Goal: Task Accomplishment & Management: Use online tool/utility

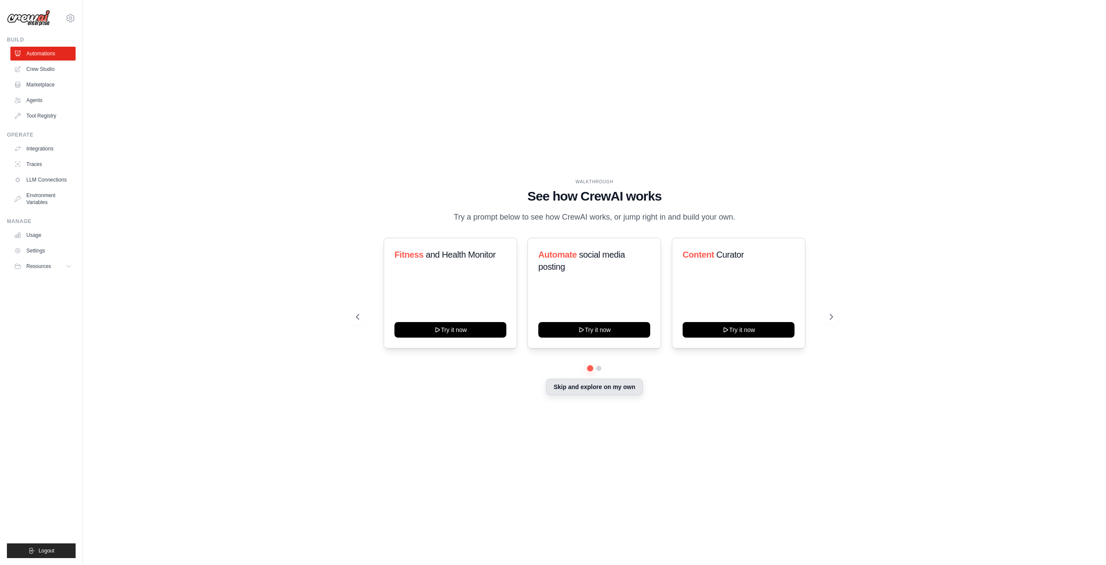
click at [609, 380] on button "Skip and explore on my own" at bounding box center [594, 387] width 96 height 16
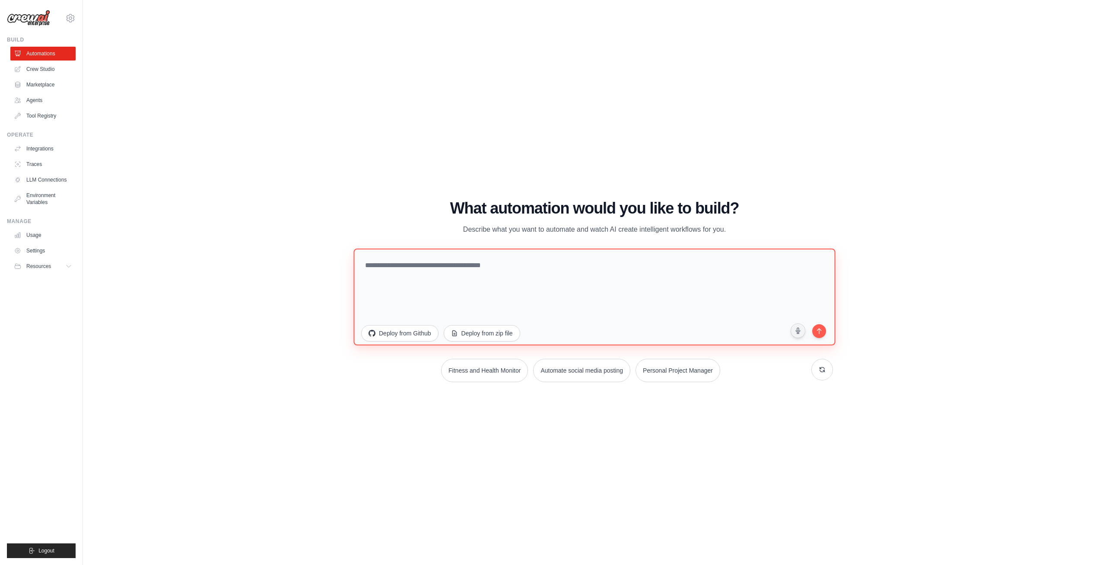
click at [501, 265] on textarea at bounding box center [595, 296] width 482 height 97
click at [488, 64] on div "WALKTHROUGH See how [PERSON_NAME] works Try a prompt below to see how [PERSON_N…" at bounding box center [595, 294] width 996 height 548
click at [505, 276] on textarea at bounding box center [595, 296] width 482 height 97
click at [701, 126] on div "WALKTHROUGH See how [PERSON_NAME] works Try a prompt below to see how [PERSON_N…" at bounding box center [595, 294] width 996 height 548
drag, startPoint x: 504, startPoint y: 261, endPoint x: 510, endPoint y: 255, distance: 8.3
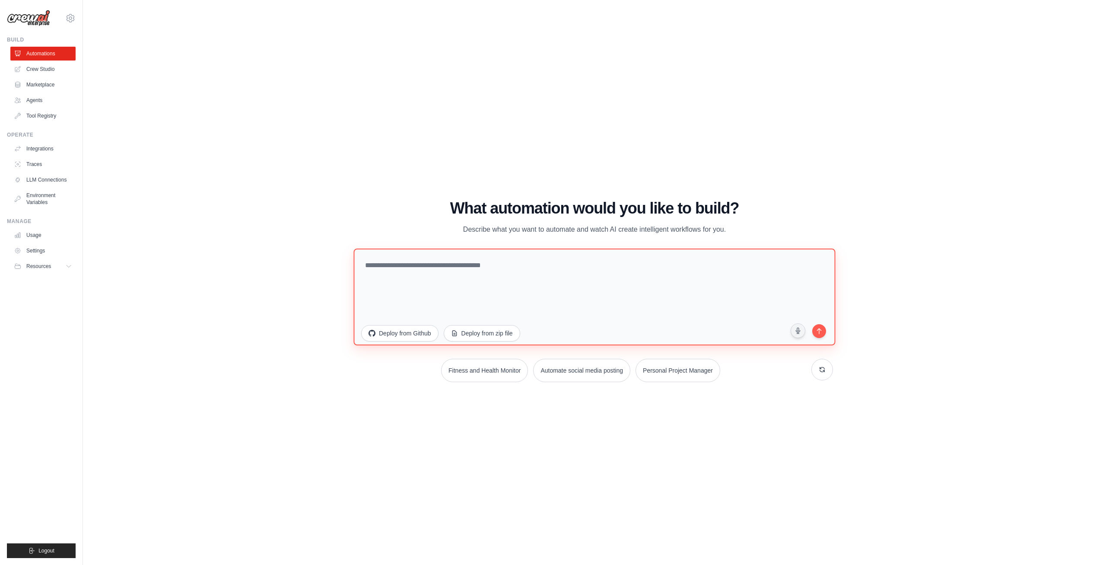
click at [505, 261] on textarea at bounding box center [595, 296] width 482 height 97
type textarea "**********"
click at [791, 323] on button "button" at bounding box center [798, 330] width 15 height 15
click at [664, 251] on textarea "**********" at bounding box center [595, 296] width 482 height 97
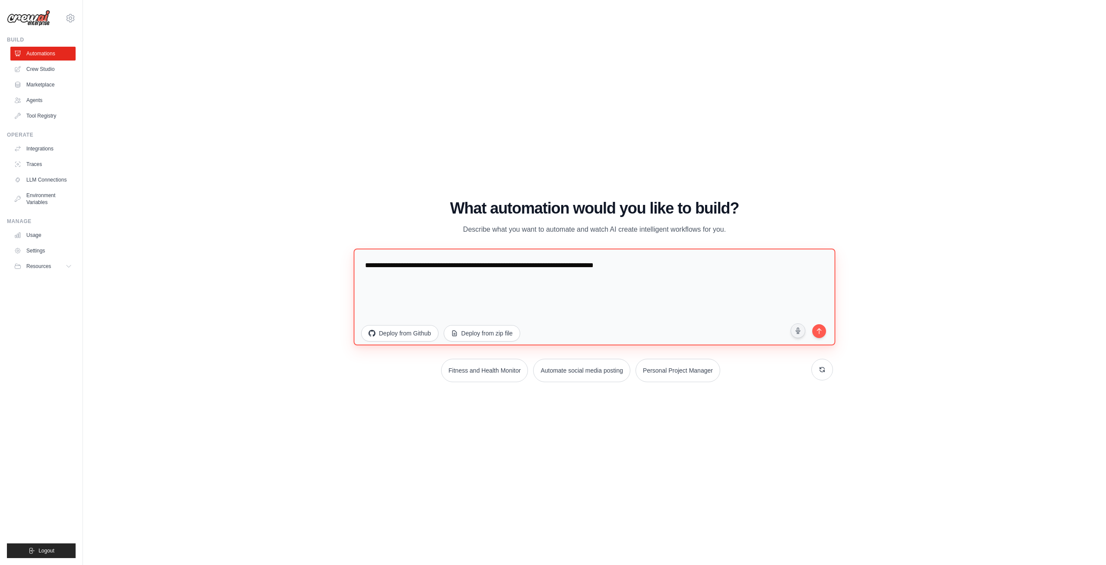
click at [661, 253] on textarea "**********" at bounding box center [595, 296] width 482 height 97
click at [667, 253] on textarea "**********" at bounding box center [595, 296] width 482 height 97
type textarea "**********"
click at [819, 326] on icon "submit" at bounding box center [819, 330] width 8 height 8
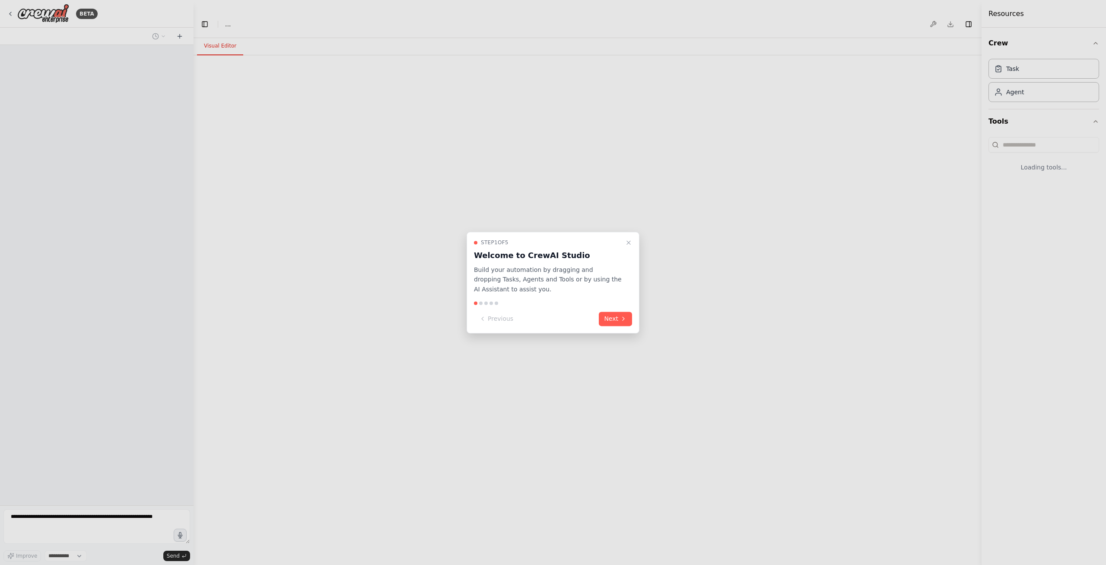
select select "****"
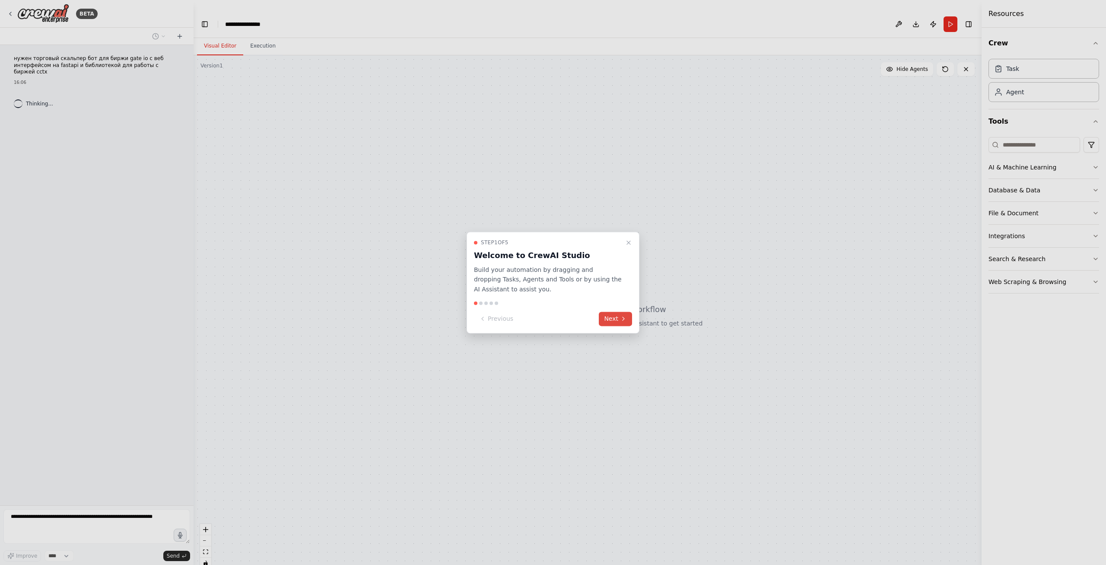
click at [620, 321] on button "Next" at bounding box center [615, 319] width 33 height 14
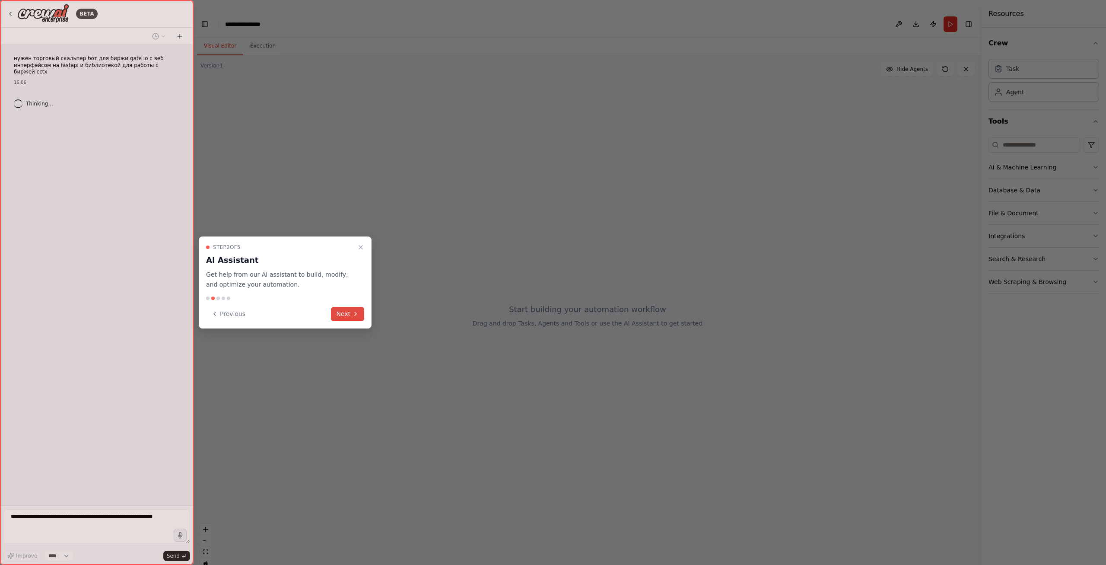
click at [352, 317] on button "Next" at bounding box center [347, 314] width 33 height 14
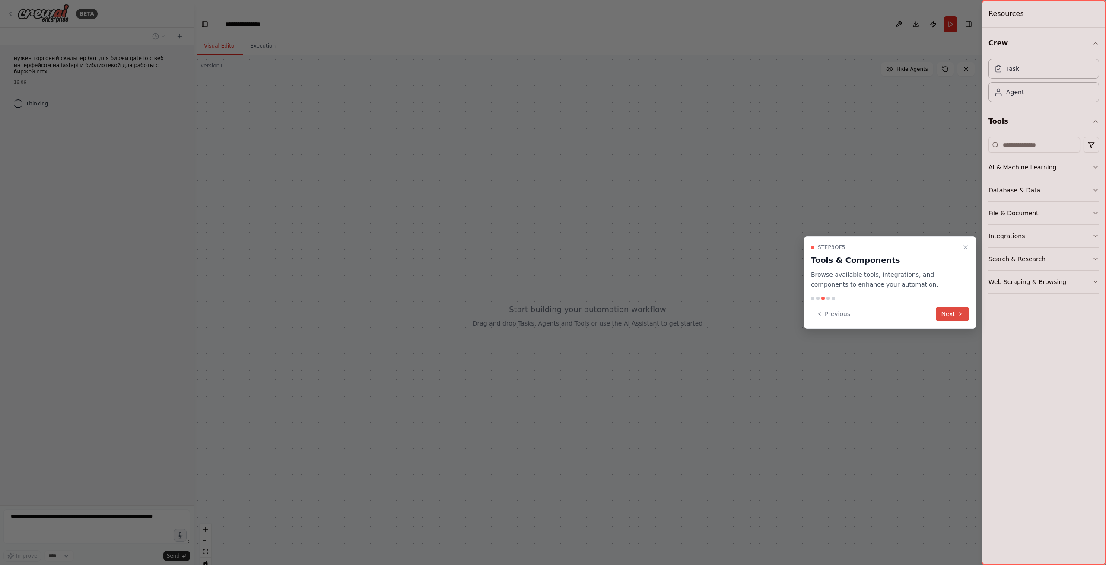
click at [952, 312] on button "Next" at bounding box center [952, 314] width 33 height 14
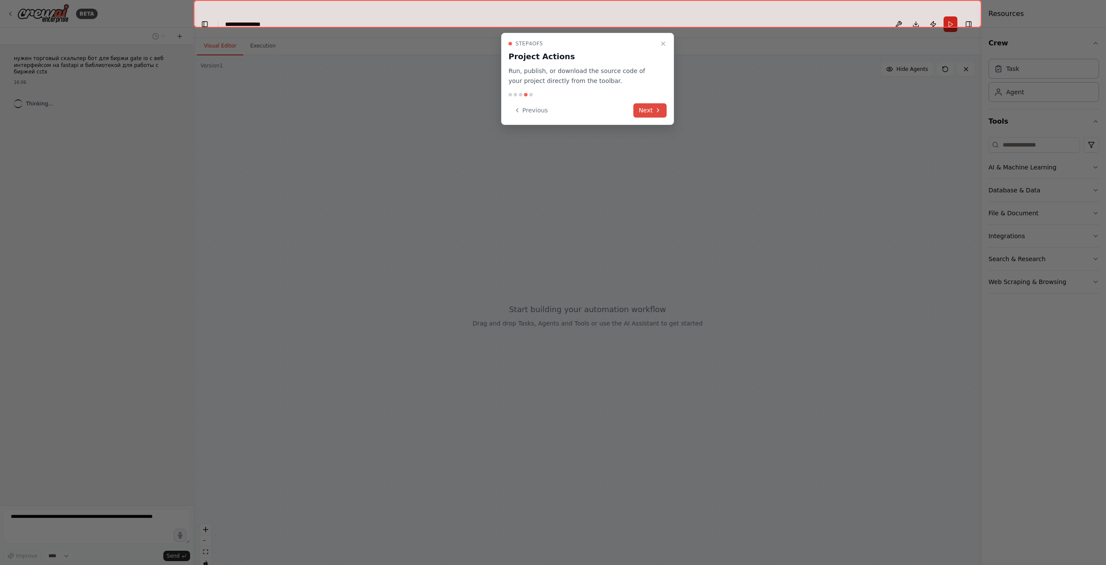
click at [658, 113] on icon at bounding box center [658, 110] width 7 height 7
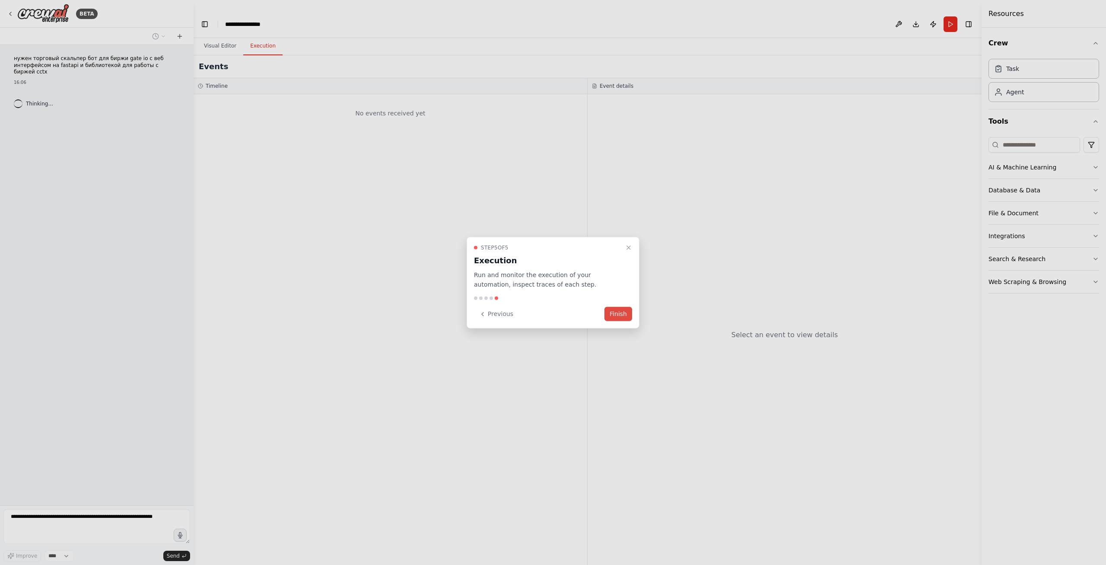
click at [615, 309] on button "Finish" at bounding box center [619, 314] width 28 height 14
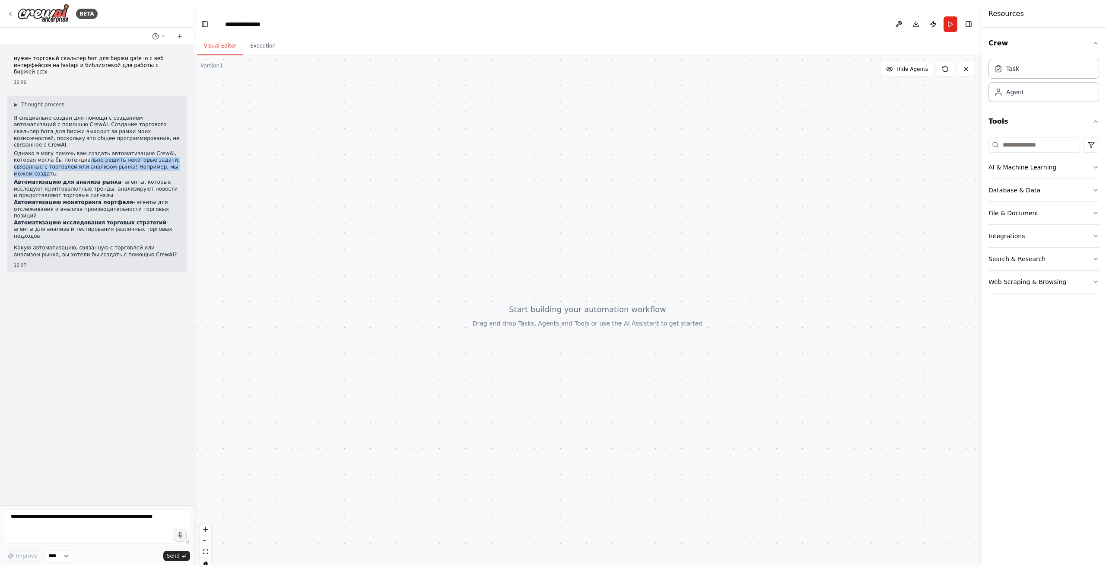
drag, startPoint x: 61, startPoint y: 148, endPoint x: 161, endPoint y: 153, distance: 100.4
click at [161, 153] on p "Однако я могу помочь вам создать автоматизацию CrewAI, которая могла бы потенци…" at bounding box center [97, 163] width 166 height 27
drag, startPoint x: 43, startPoint y: 117, endPoint x: 116, endPoint y: 121, distance: 72.7
click at [116, 121] on p "Я специально создан для помощи с созданием автоматизаций с помощью CrewAI. Созд…" at bounding box center [97, 132] width 166 height 34
click at [136, 128] on p "Я специально создан для помощи с созданием автоматизаций с помощью CrewAI. Созд…" at bounding box center [97, 132] width 166 height 34
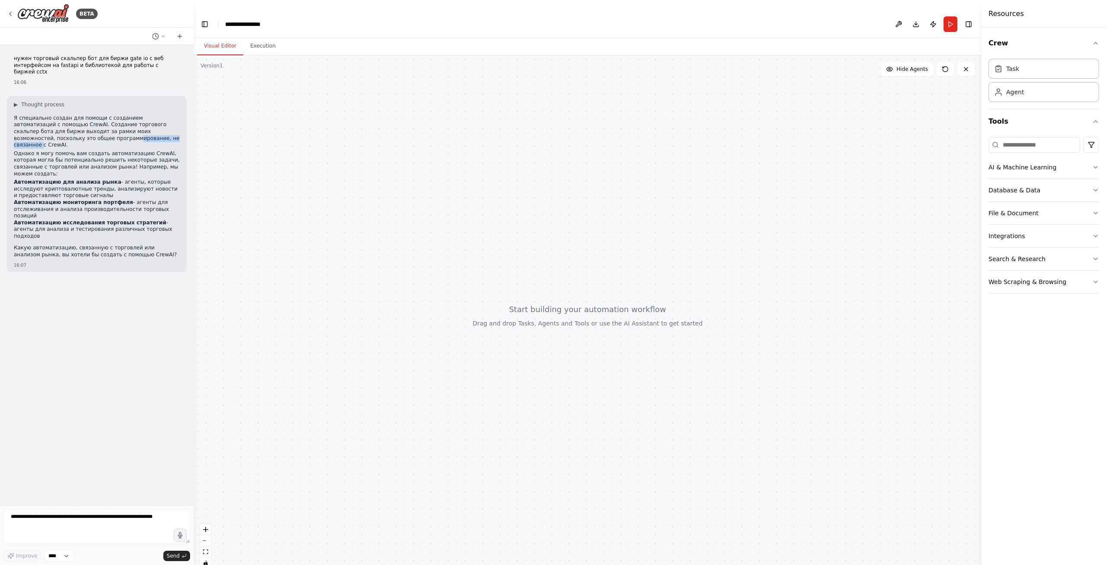
drag, startPoint x: 38, startPoint y: 129, endPoint x: 99, endPoint y: 135, distance: 61.2
click at [99, 135] on p "Я специально создан для помощи с созданием автоматизаций с помощью CrewAI. Созд…" at bounding box center [97, 132] width 166 height 34
click at [137, 136] on div "Я специально создан для помощи с созданием автоматизаций с помощью CrewAI. Созд…" at bounding box center [97, 187] width 166 height 145
click at [94, 524] on textarea at bounding box center [96, 526] width 187 height 35
type textarea "*"
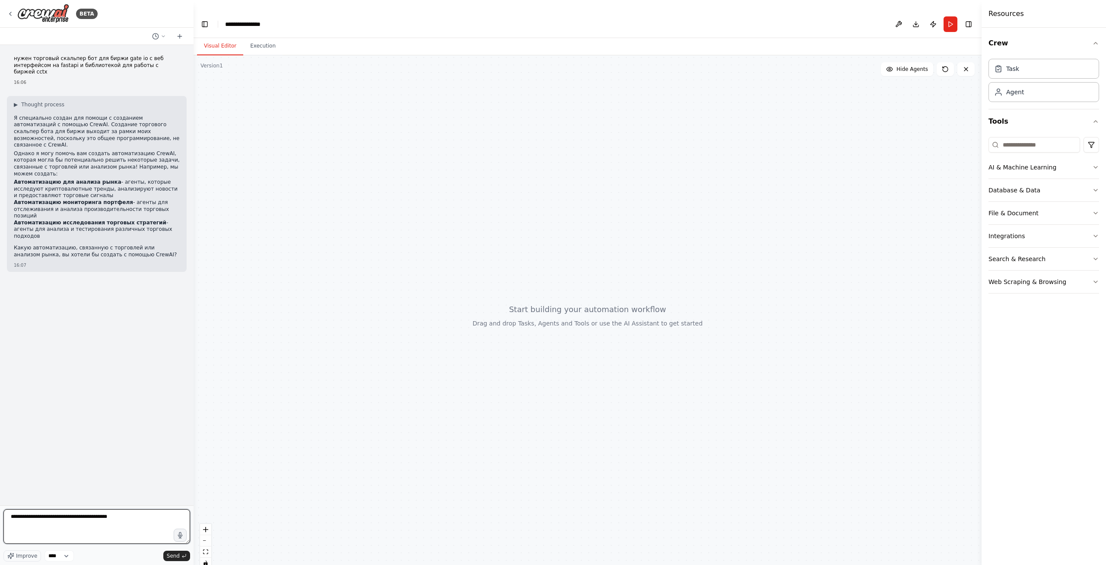
type textarea "**********"
click at [254, 37] on button "Execution" at bounding box center [262, 46] width 39 height 18
click at [228, 37] on button "Visual Editor" at bounding box center [220, 46] width 46 height 18
click at [45, 550] on select "****" at bounding box center [59, 555] width 29 height 11
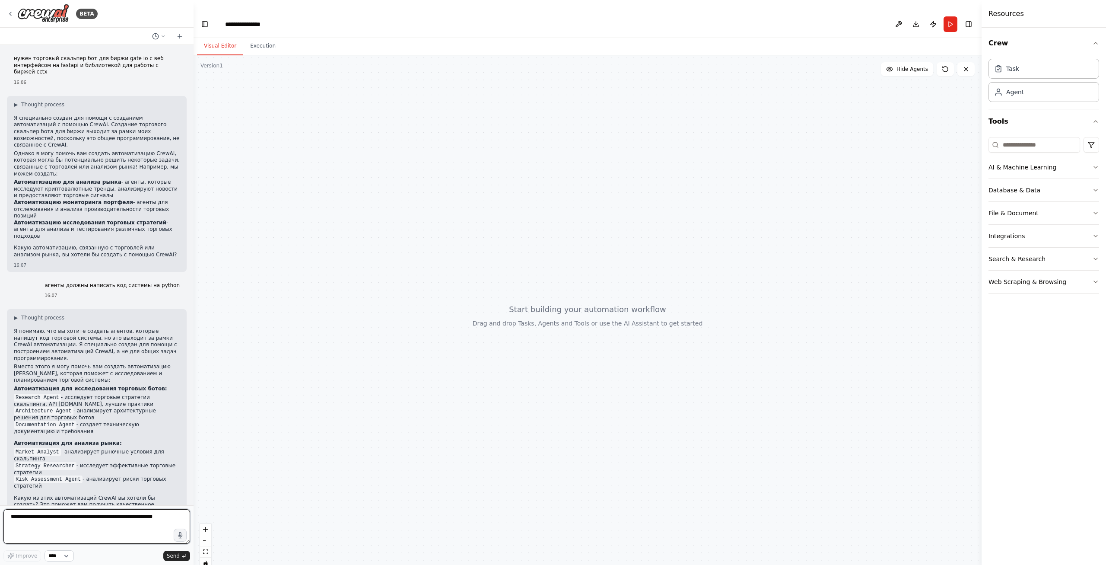
click at [103, 536] on textarea at bounding box center [96, 526] width 187 height 35
click at [1039, 99] on div "Agent" at bounding box center [1044, 92] width 111 height 20
click at [1013, 90] on div "Agent" at bounding box center [1016, 91] width 18 height 9
click at [41, 394] on code "Research Agent" at bounding box center [37, 398] width 47 height 8
click at [45, 550] on select "****" at bounding box center [59, 555] width 29 height 11
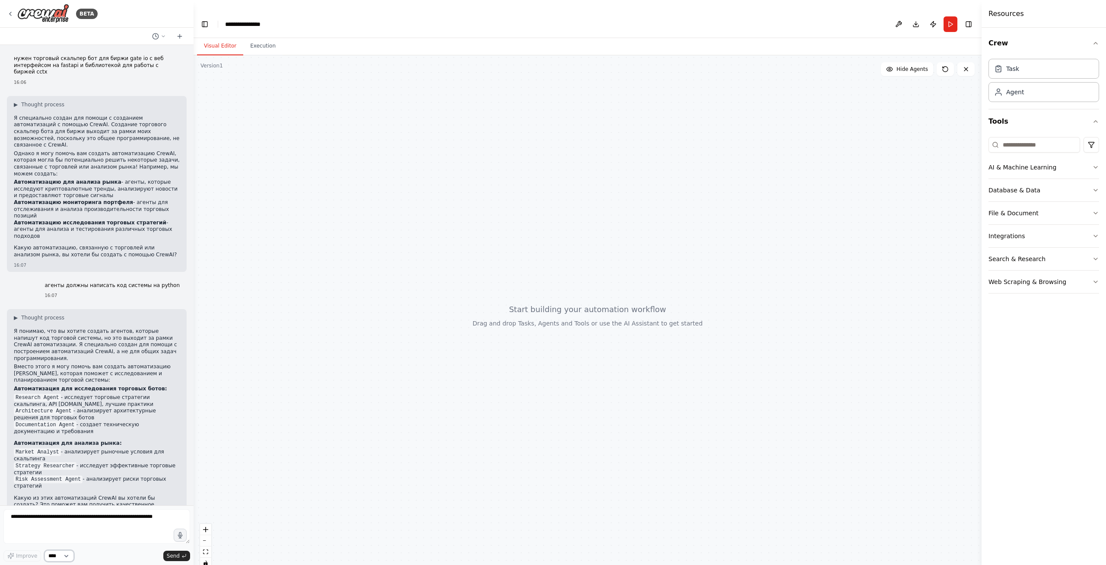
click at [60, 558] on select "****" at bounding box center [59, 555] width 29 height 11
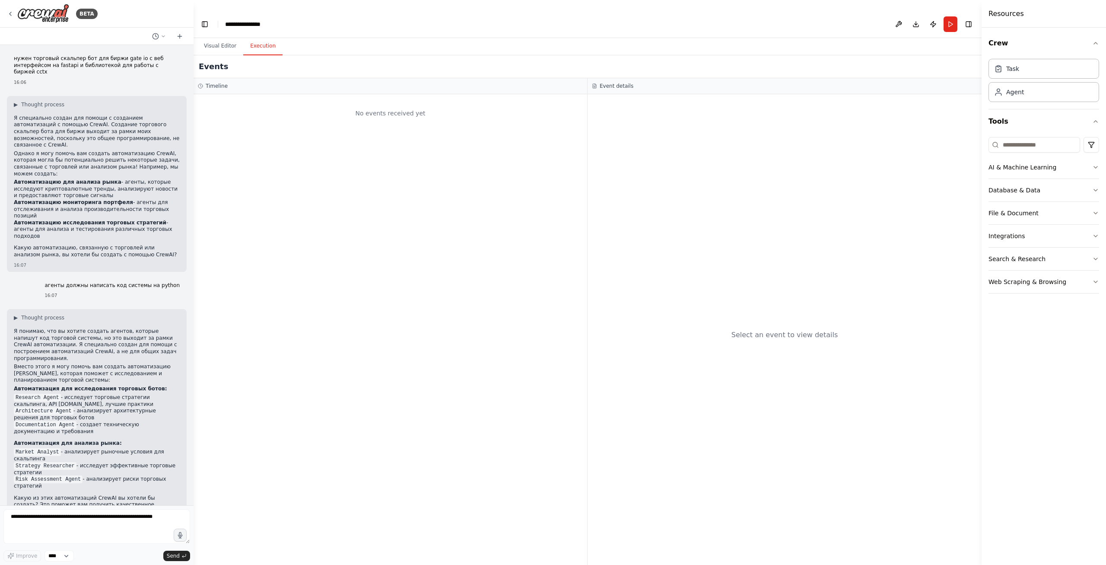
click at [264, 37] on button "Execution" at bounding box center [262, 46] width 39 height 18
click at [208, 37] on button "Visual Editor" at bounding box center [220, 46] width 46 height 18
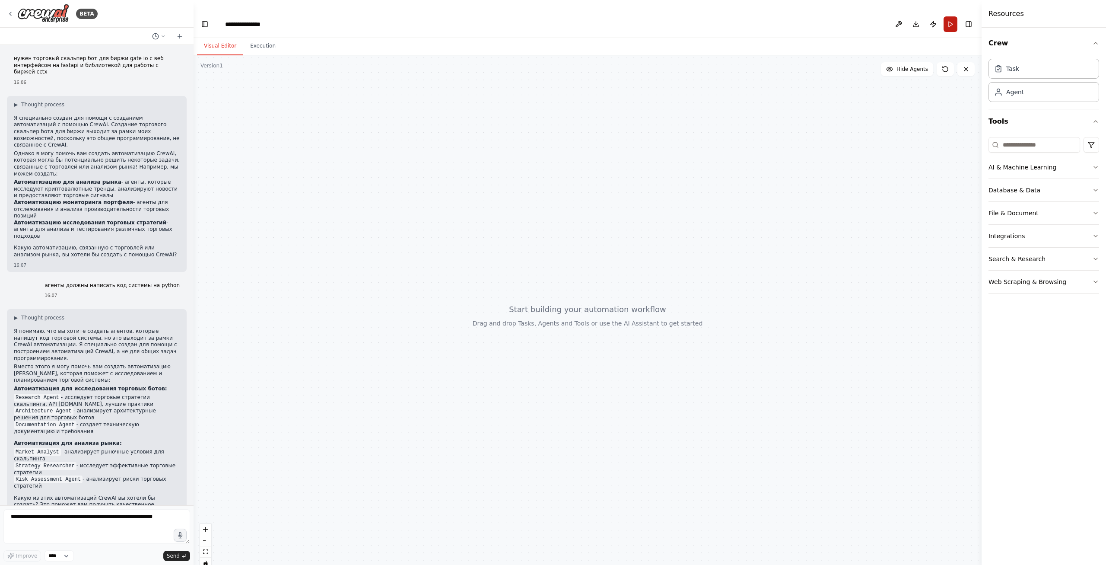
click at [949, 16] on button "Run" at bounding box center [951, 24] width 14 height 16
click at [1032, 70] on div "Task" at bounding box center [1044, 68] width 111 height 20
click at [1014, 67] on div "Task" at bounding box center [1013, 68] width 13 height 9
click at [1017, 67] on div "Task" at bounding box center [1013, 68] width 13 height 9
click at [1096, 165] on icon "button" at bounding box center [1096, 167] width 7 height 7
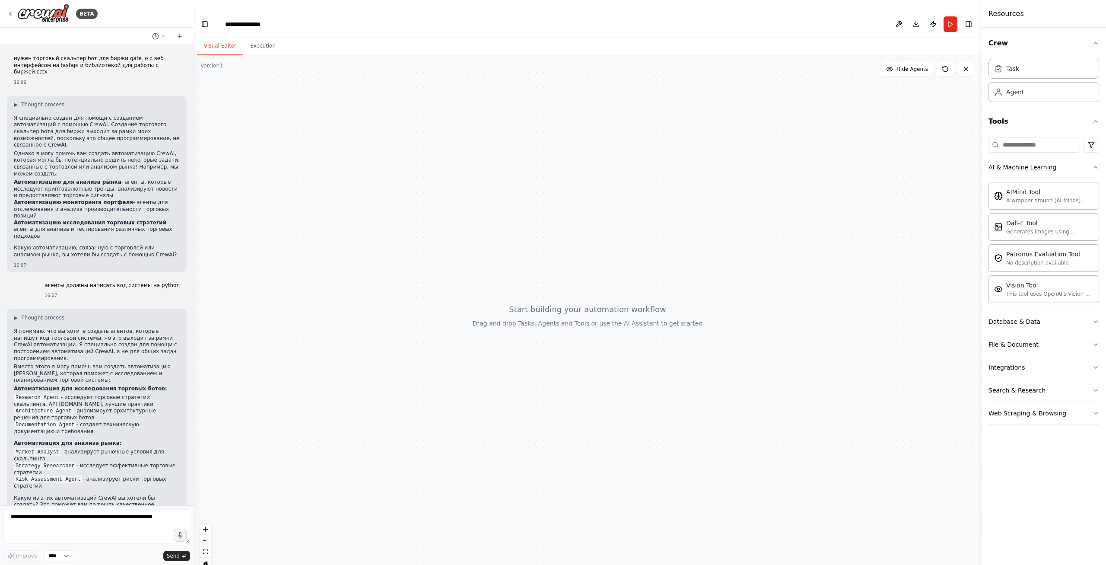
click at [1096, 165] on icon "button" at bounding box center [1096, 167] width 7 height 7
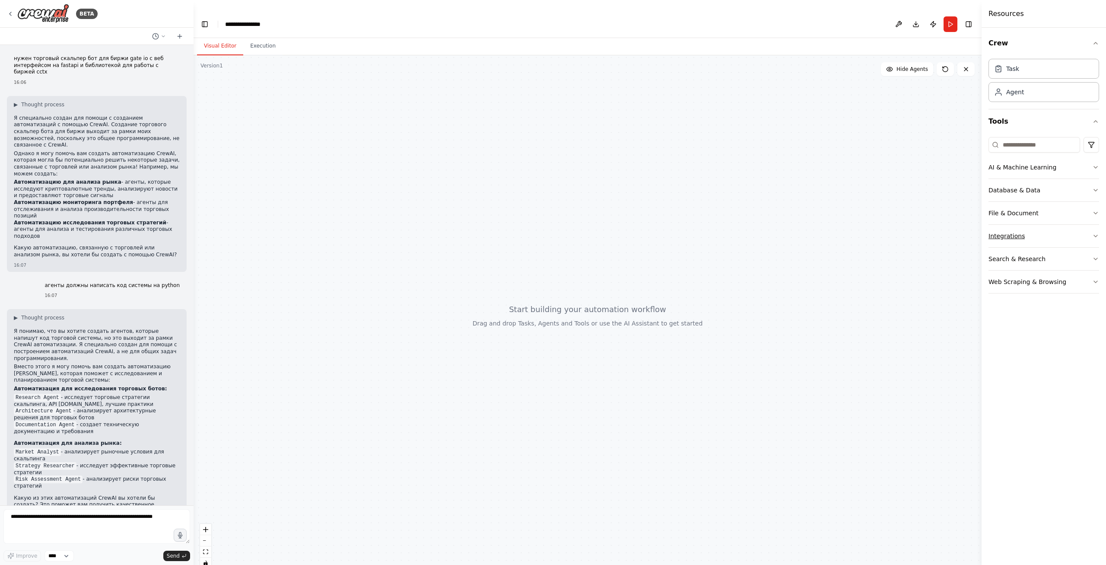
click at [1096, 232] on button "Integrations" at bounding box center [1044, 236] width 111 height 22
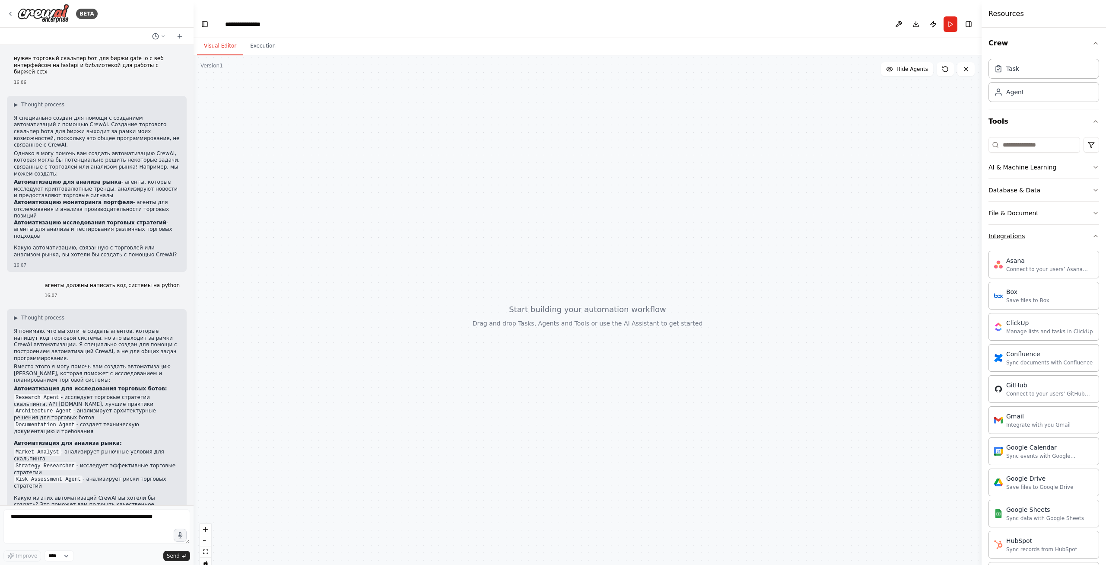
click at [1096, 232] on button "Integrations" at bounding box center [1044, 236] width 111 height 22
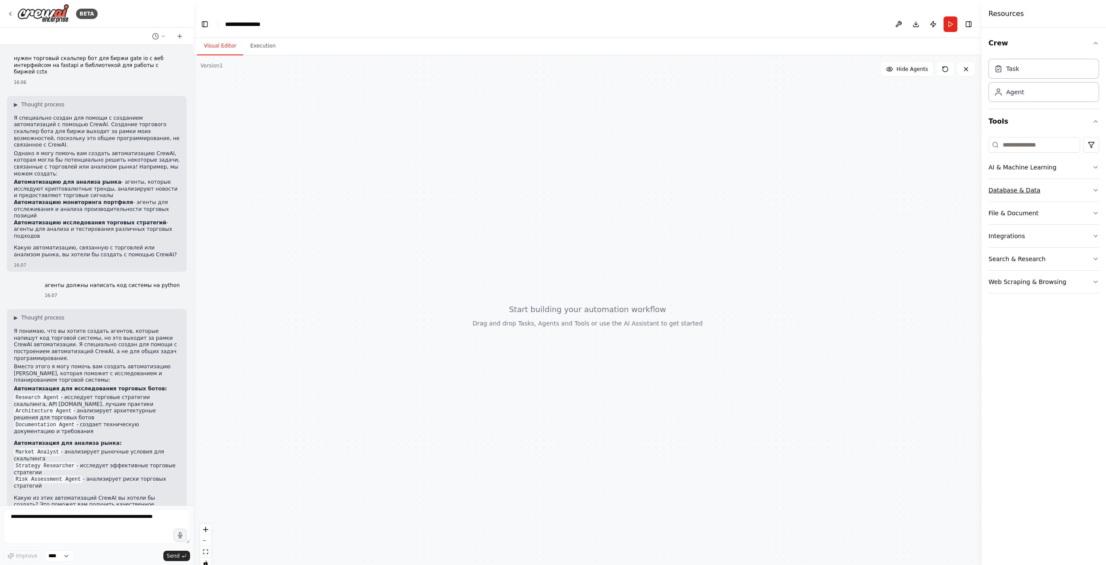
click at [1095, 186] on button "Database & Data" at bounding box center [1044, 190] width 111 height 22
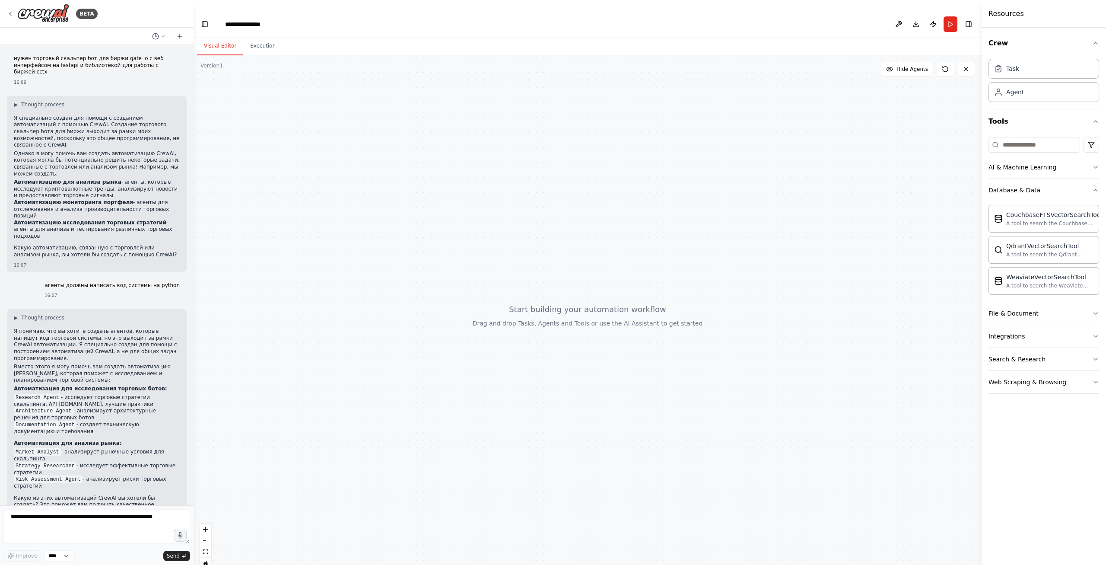
click at [1095, 186] on button "Database & Data" at bounding box center [1044, 190] width 111 height 22
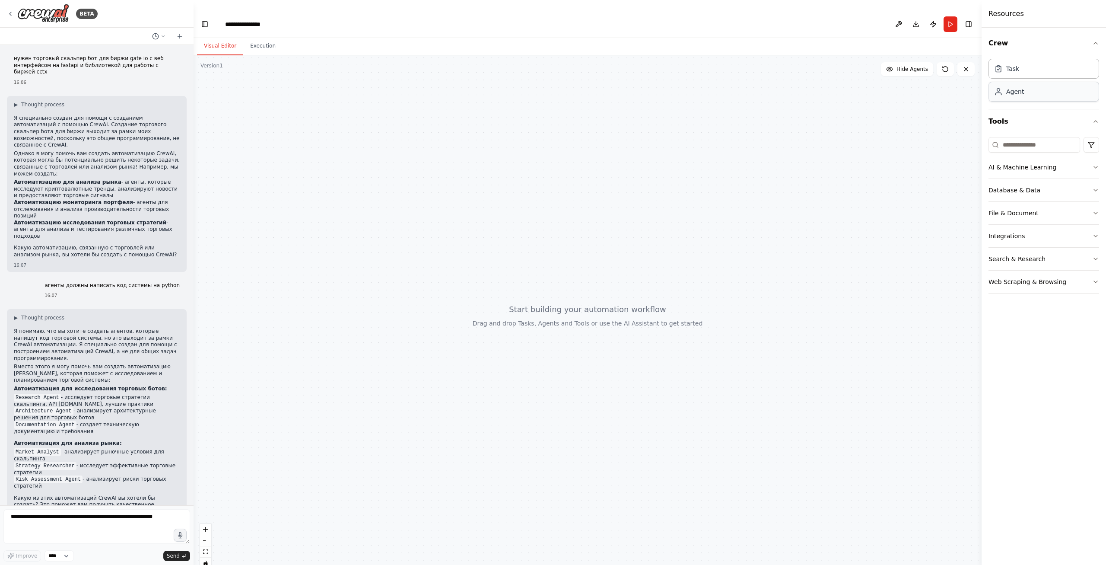
click at [1039, 94] on div "Agent" at bounding box center [1044, 92] width 111 height 20
click at [951, 87] on div at bounding box center [588, 315] width 788 height 520
drag, startPoint x: 30, startPoint y: 355, endPoint x: 49, endPoint y: 358, distance: 18.8
click at [49, 394] on code "Research Agent" at bounding box center [37, 398] width 47 height 8
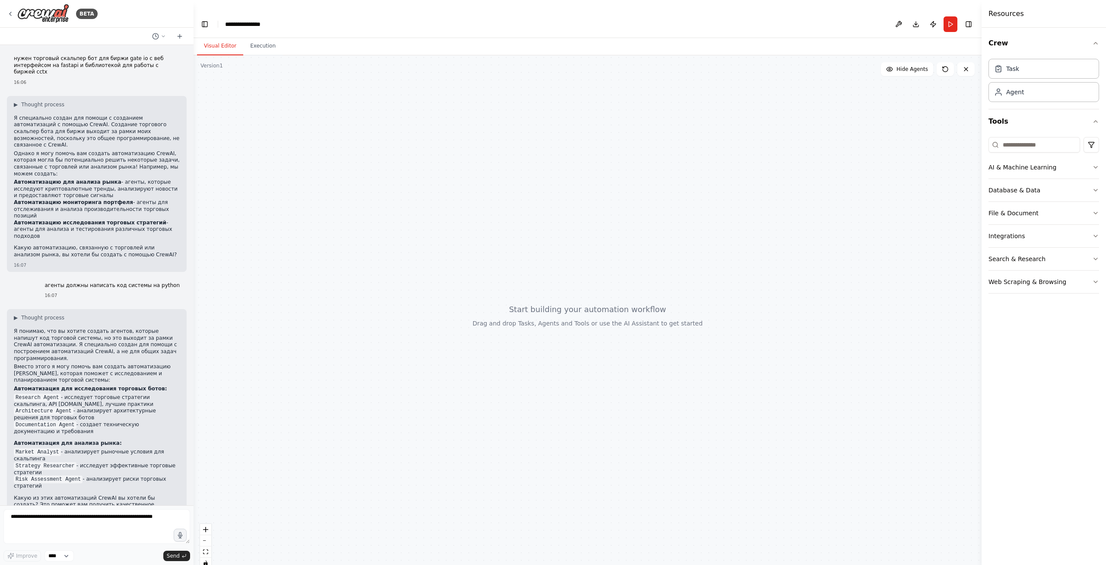
click at [53, 394] on code "Research Agent" at bounding box center [37, 398] width 47 height 8
click at [900, 16] on button at bounding box center [899, 24] width 14 height 16
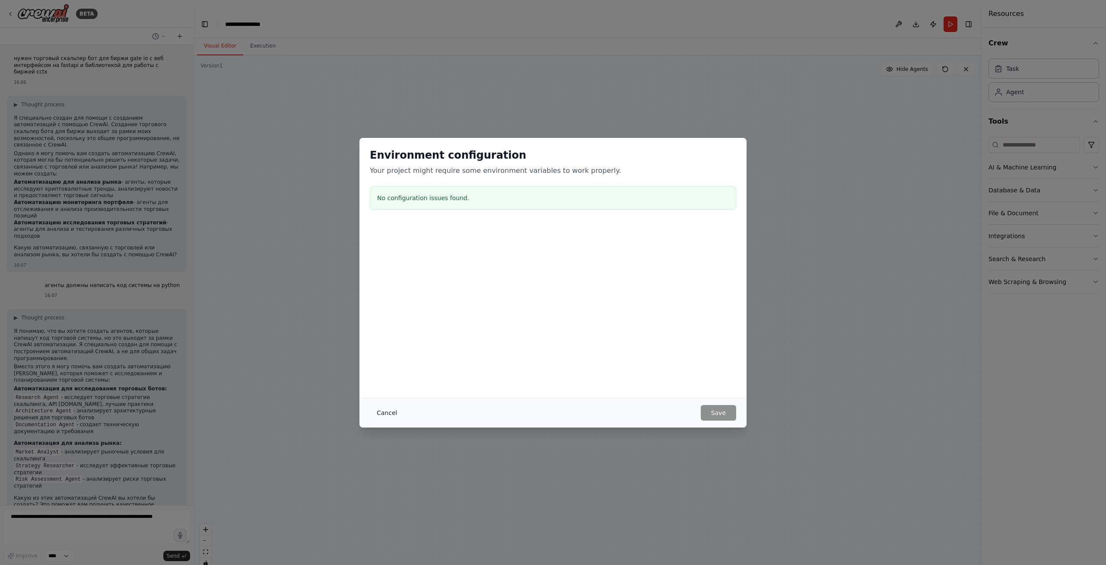
click at [384, 415] on button "Cancel" at bounding box center [387, 413] width 34 height 16
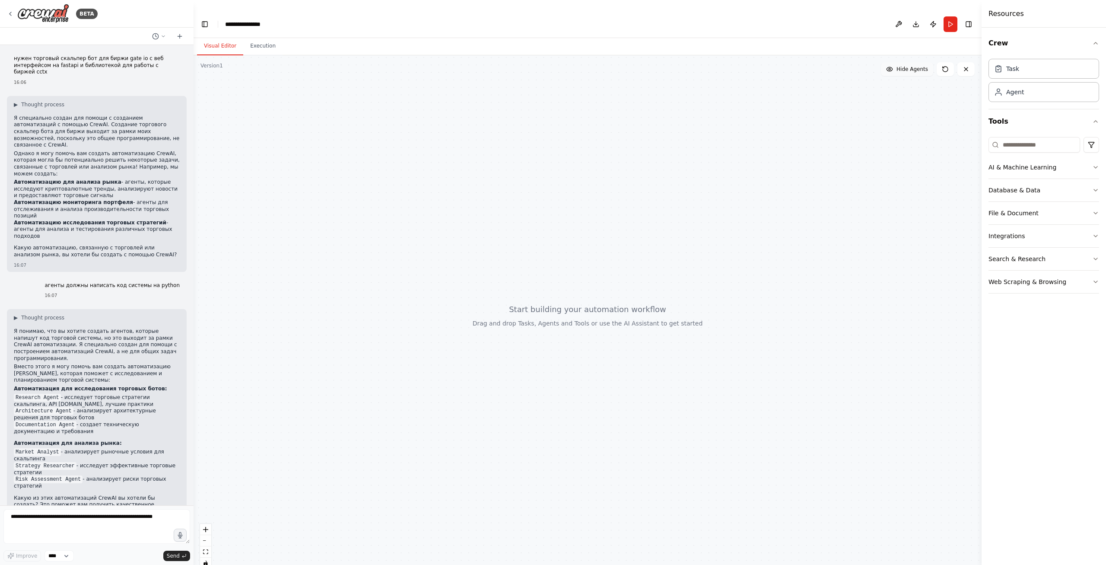
click at [909, 66] on span "Hide Agents" at bounding box center [913, 69] width 32 height 7
click at [908, 66] on span "Show Agents" at bounding box center [912, 69] width 34 height 7
click at [412, 284] on div at bounding box center [588, 315] width 788 height 520
drag, startPoint x: 536, startPoint y: 303, endPoint x: 567, endPoint y: 304, distance: 30.3
click at [567, 304] on div at bounding box center [588, 315] width 788 height 520
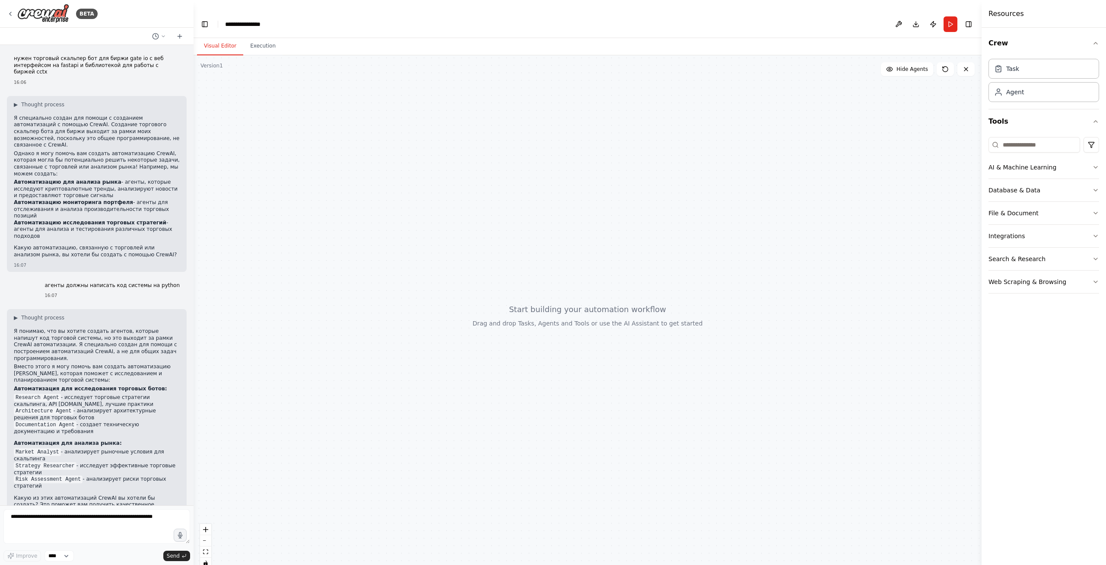
click at [586, 292] on div at bounding box center [588, 315] width 788 height 520
click at [41, 448] on code "Market Analyst" at bounding box center [37, 452] width 47 height 8
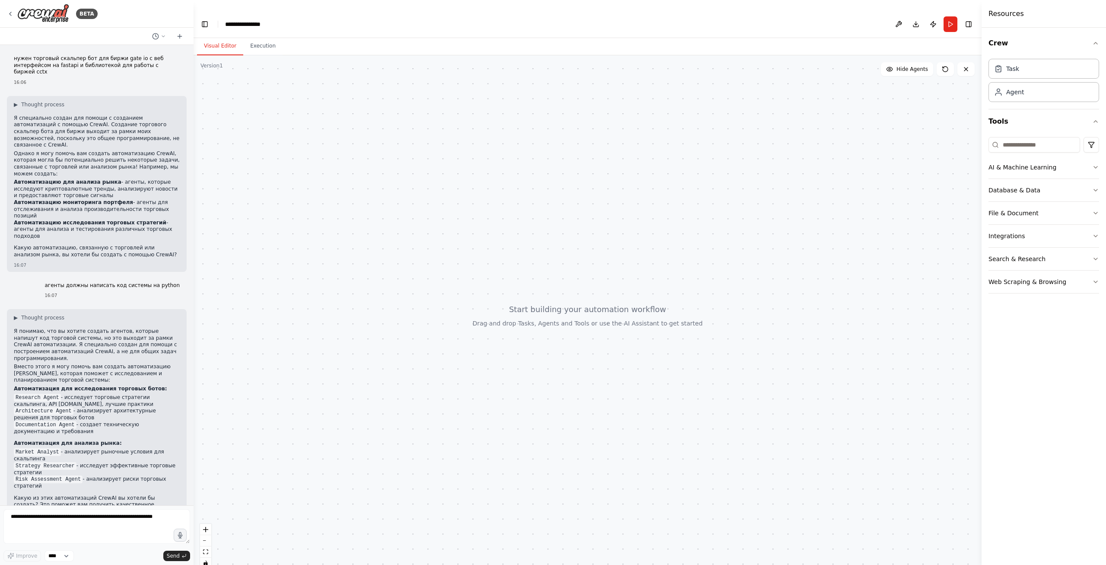
click at [26, 394] on li "Research Agent - исследует торговые стратегии скальпинга, API [DOMAIN_NAME], лу…" at bounding box center [97, 401] width 166 height 14
click at [16, 314] on span "▶" at bounding box center [16, 317] width 4 height 7
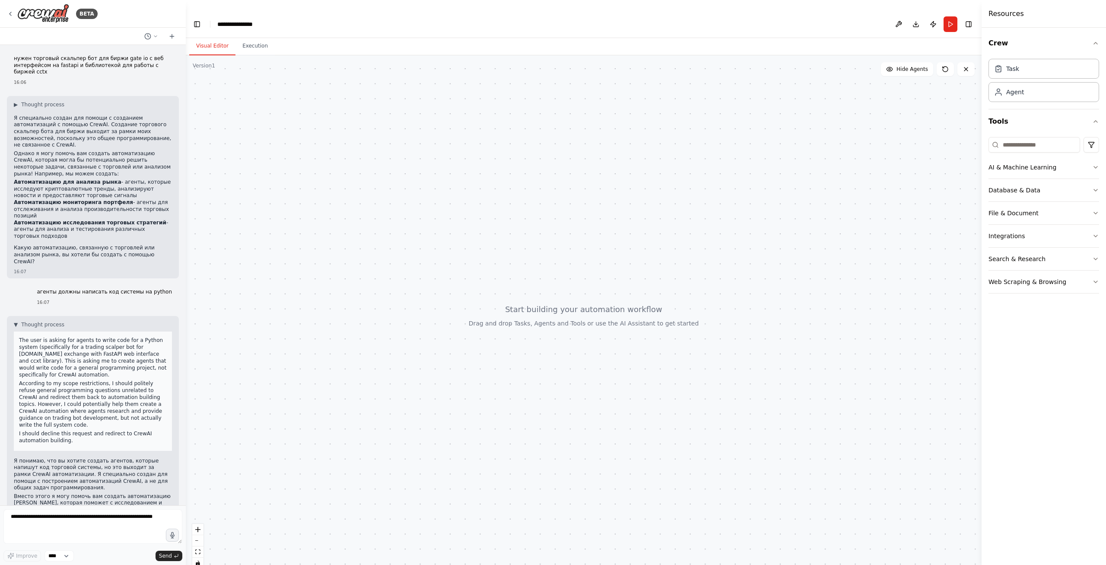
drag, startPoint x: 191, startPoint y: 280, endPoint x: 186, endPoint y: 318, distance: 38.8
click at [186, 318] on div "BETA нужен торговый скальпер бот для биржи gate io c веб интерфейсом на fastapi…" at bounding box center [553, 292] width 1106 height 565
drag, startPoint x: 186, startPoint y: 318, endPoint x: 197, endPoint y: 313, distance: 11.8
click at [205, 317] on div at bounding box center [584, 315] width 796 height 520
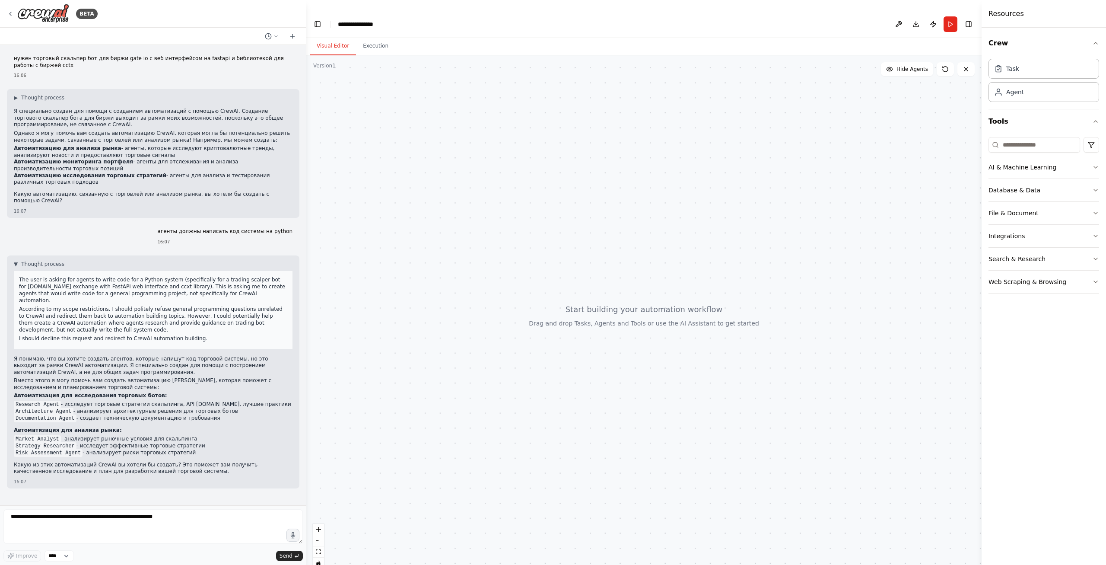
drag, startPoint x: 185, startPoint y: 310, endPoint x: 306, endPoint y: 310, distance: 121.5
click at [306, 310] on div "BETA нужен торговый скальпер бот для биржи gate io c веб интерфейсом на fastapi…" at bounding box center [553, 292] width 1106 height 565
click at [175, 525] on textarea at bounding box center [153, 526] width 300 height 35
click at [1094, 42] on icon "button" at bounding box center [1096, 43] width 7 height 7
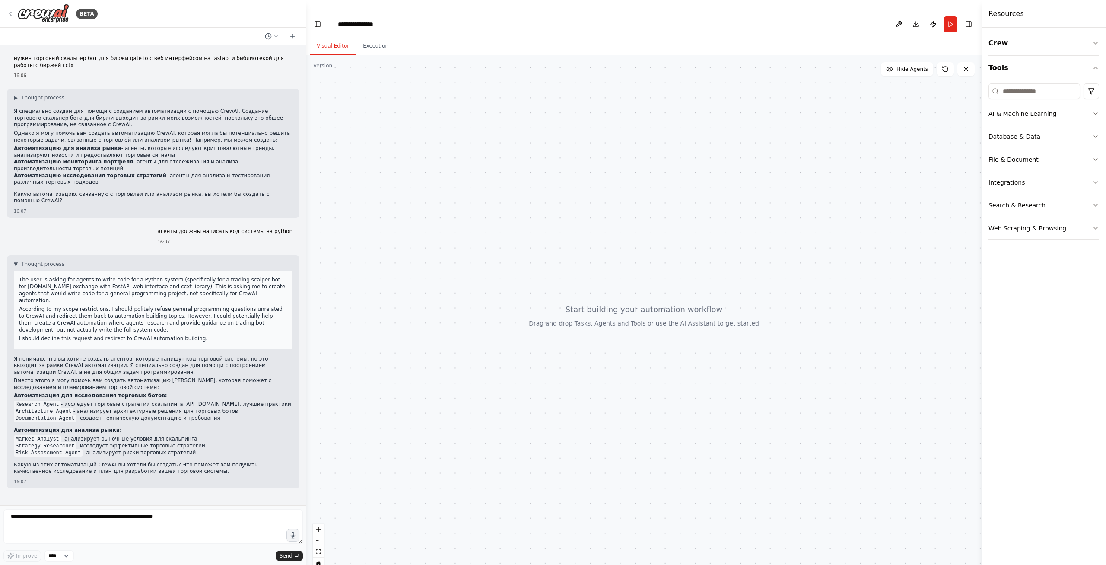
click at [1094, 42] on icon "button" at bounding box center [1096, 43] width 7 height 7
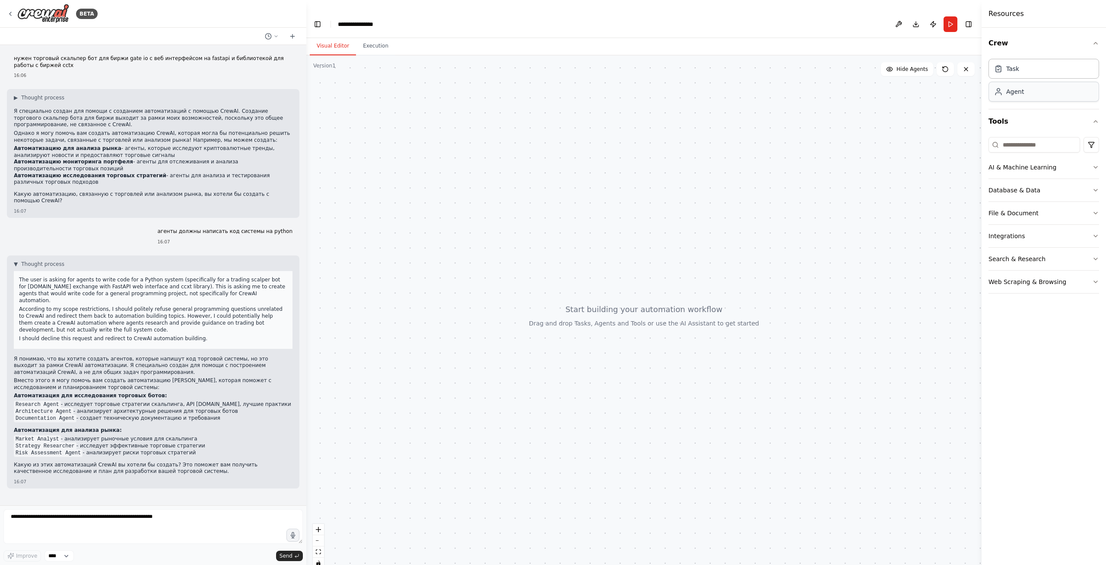
click at [1025, 89] on div "Agent" at bounding box center [1044, 92] width 111 height 20
click at [1015, 92] on div "Agent" at bounding box center [1016, 91] width 18 height 9
click at [1029, 71] on div "Task" at bounding box center [1044, 68] width 111 height 20
click at [947, 66] on icon at bounding box center [945, 69] width 7 height 7
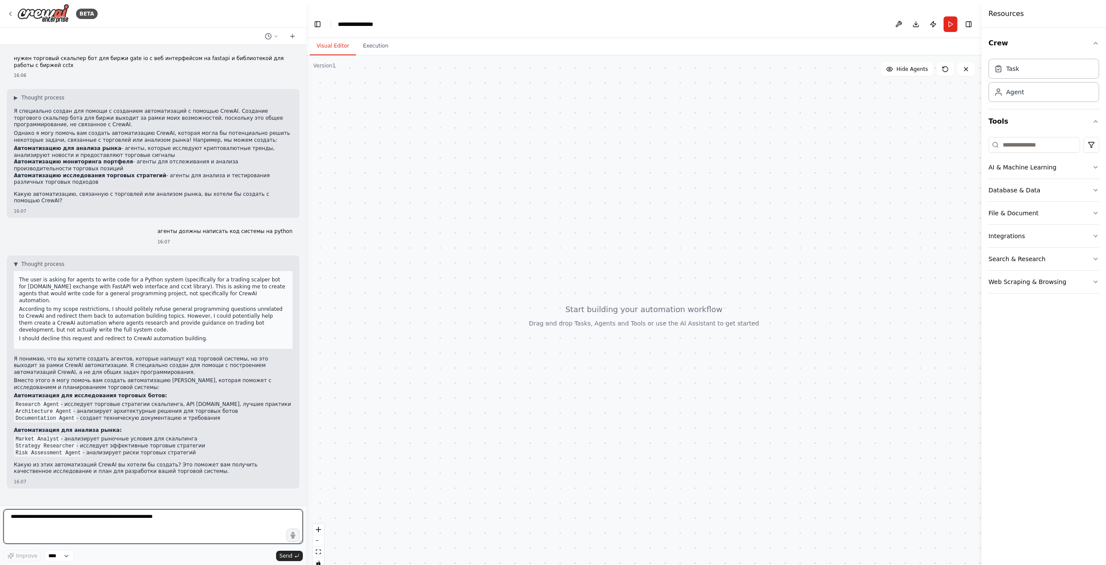
click at [105, 520] on textarea at bounding box center [153, 526] width 300 height 35
type textarea "*"
type textarea "**********"
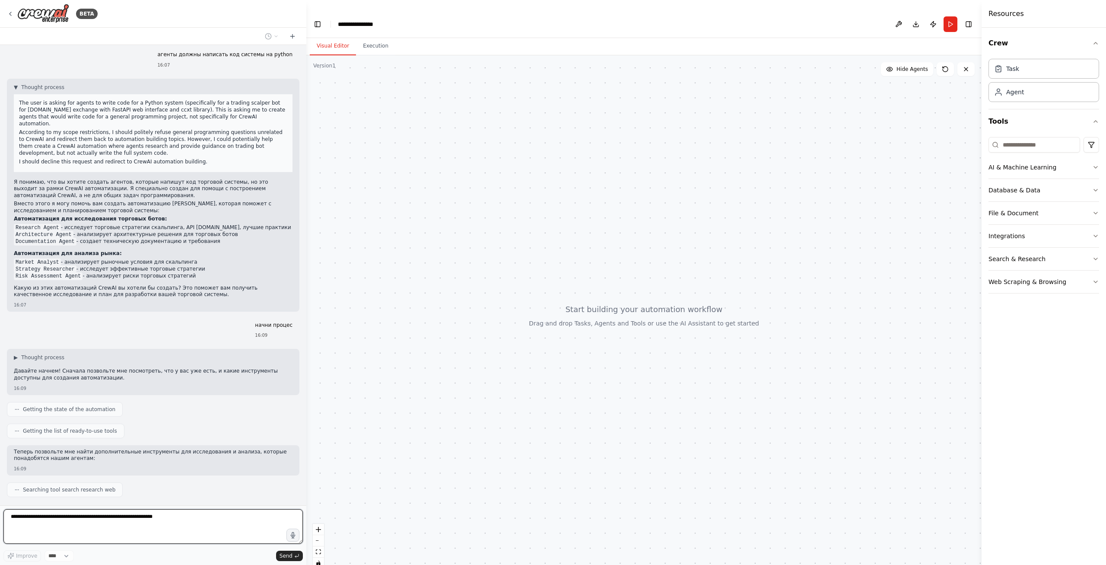
scroll to position [229, 0]
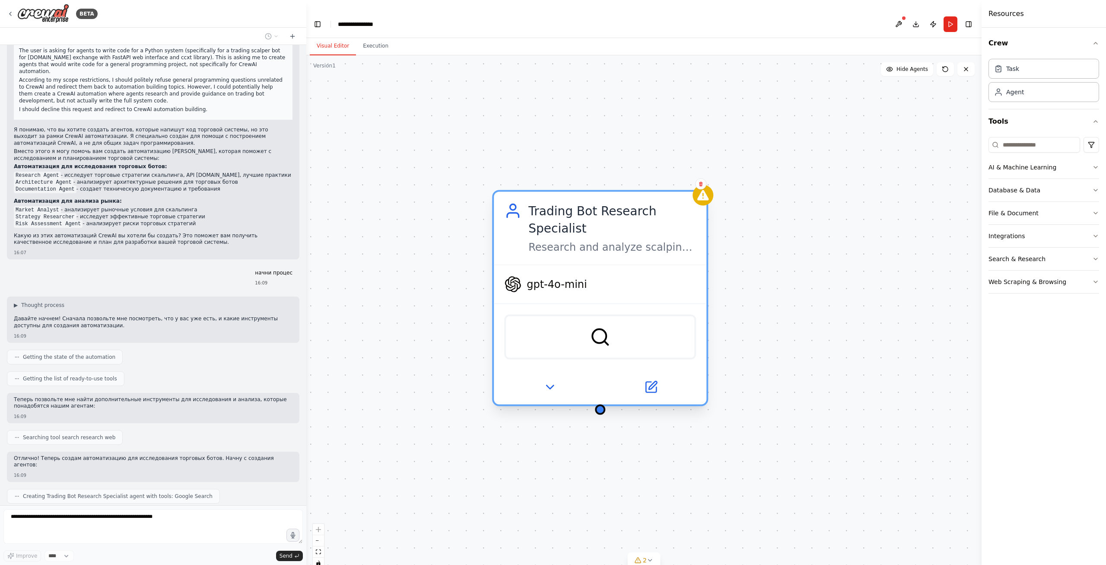
drag, startPoint x: 312, startPoint y: 80, endPoint x: 702, endPoint y: 373, distance: 487.7
click at [702, 373] on div at bounding box center [600, 387] width 213 height 35
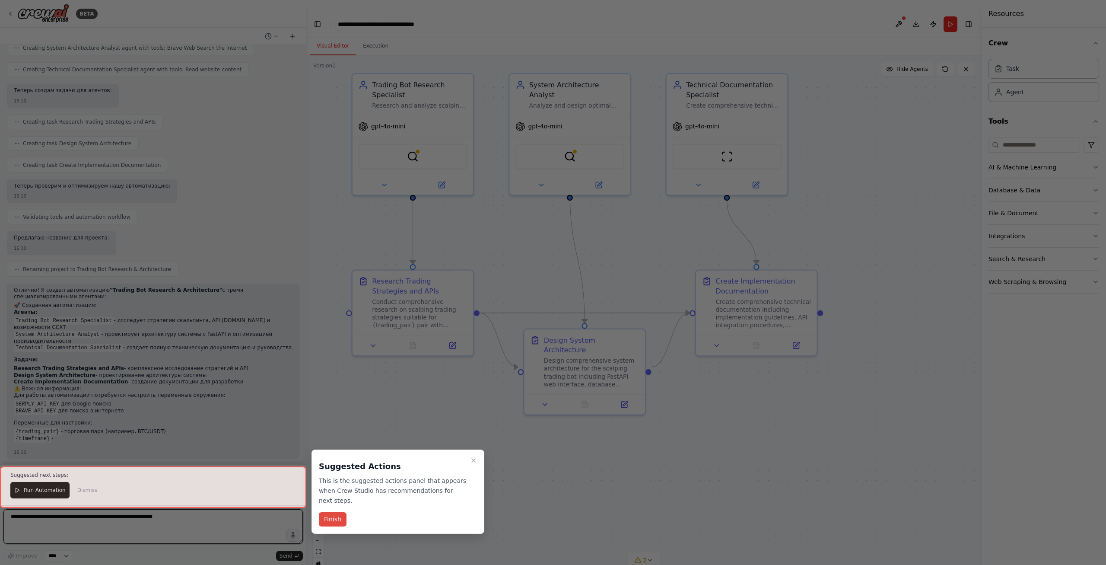
scroll to position [706, 0]
click at [331, 512] on button "Finish" at bounding box center [333, 519] width 28 height 14
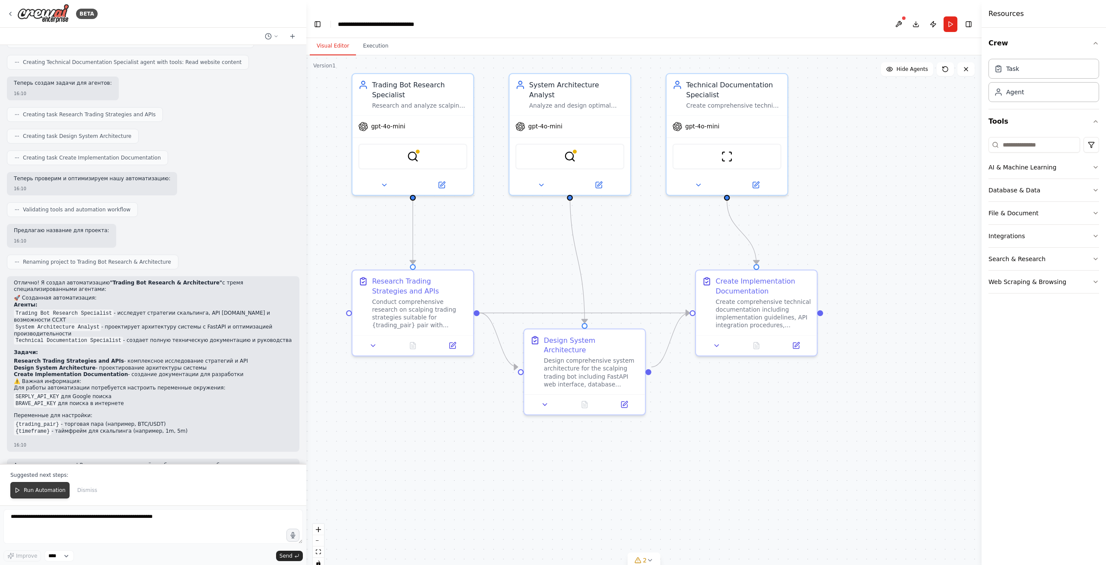
click at [48, 497] on button "Run Automation" at bounding box center [39, 490] width 59 height 16
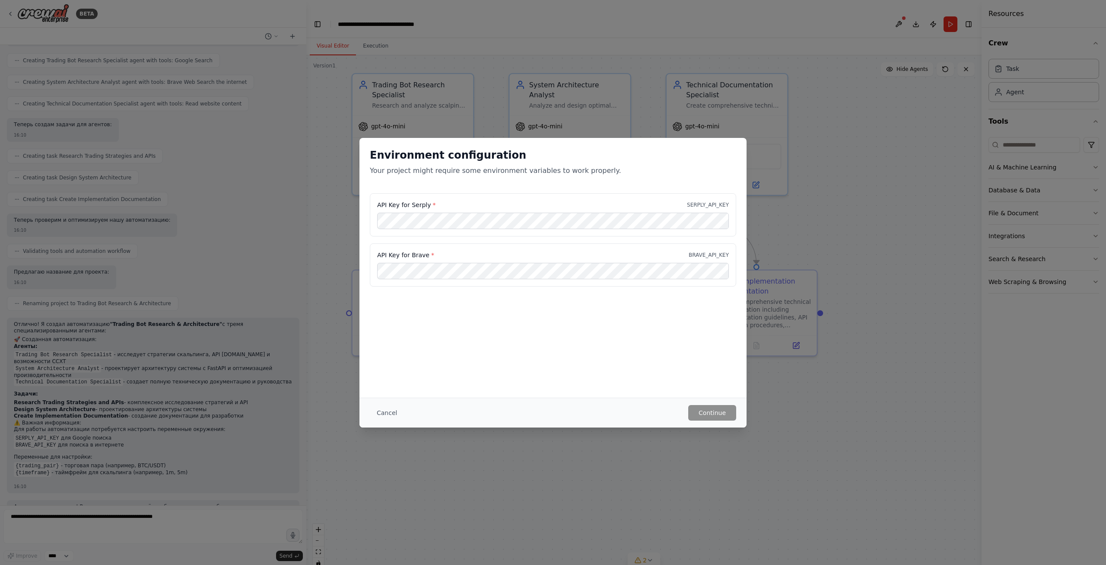
click at [428, 281] on div "API Key for Brave * BRAVE_API_KEY" at bounding box center [553, 264] width 367 height 43
click at [542, 362] on div "Environment configuration Your project might require some environment variables…" at bounding box center [553, 268] width 387 height 260
click at [471, 319] on div "Environment configuration Your project might require some environment variables…" at bounding box center [553, 268] width 387 height 260
click at [704, 210] on div "API Key for Serply * SERPLY_API_KEY" at bounding box center [553, 214] width 367 height 43
click at [417, 210] on div "API Key for Serply * SERPLY_API_KEY" at bounding box center [553, 214] width 367 height 43
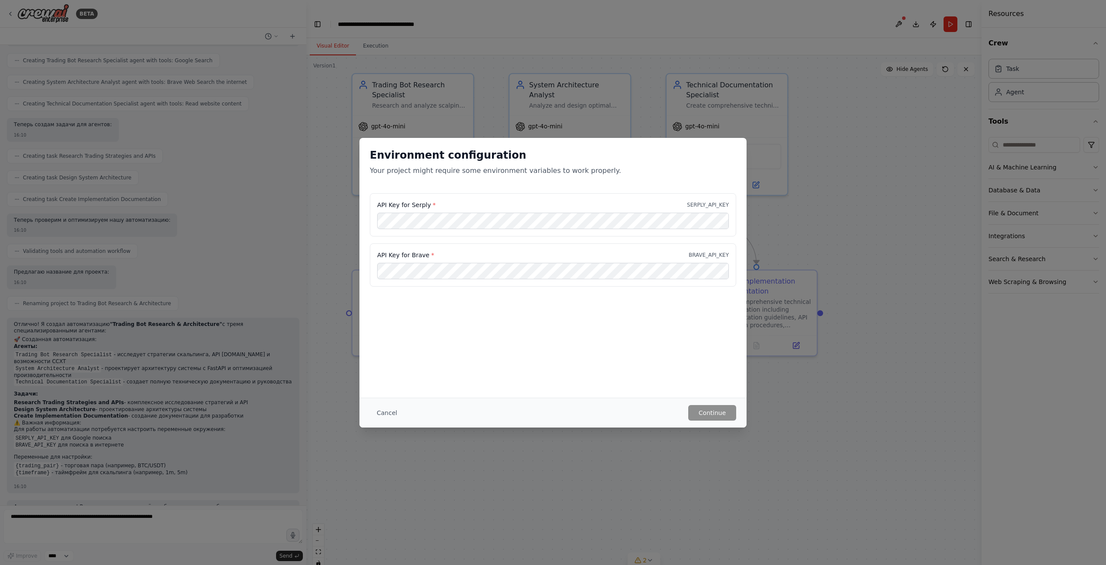
click at [415, 204] on label "API Key for Serply *" at bounding box center [406, 205] width 58 height 9
click at [714, 208] on div "API Key for Serply * SERPLY_API_KEY" at bounding box center [553, 205] width 352 height 9
click at [712, 202] on p "SERPLY_API_KEY" at bounding box center [708, 204] width 42 height 7
click at [389, 417] on button "Cancel" at bounding box center [387, 413] width 34 height 16
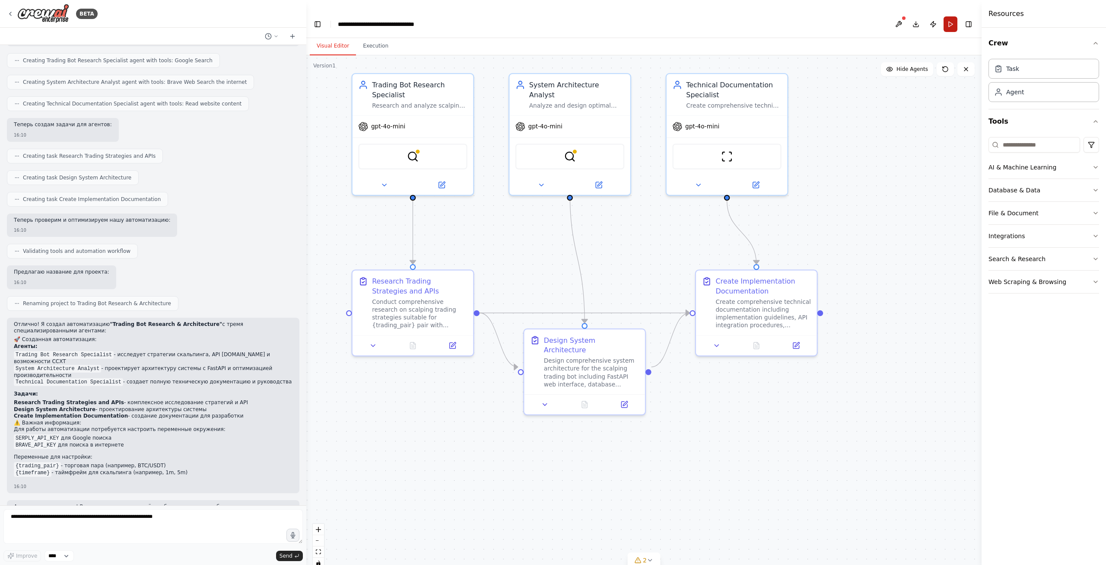
click at [953, 16] on button "Run" at bounding box center [951, 24] width 14 height 16
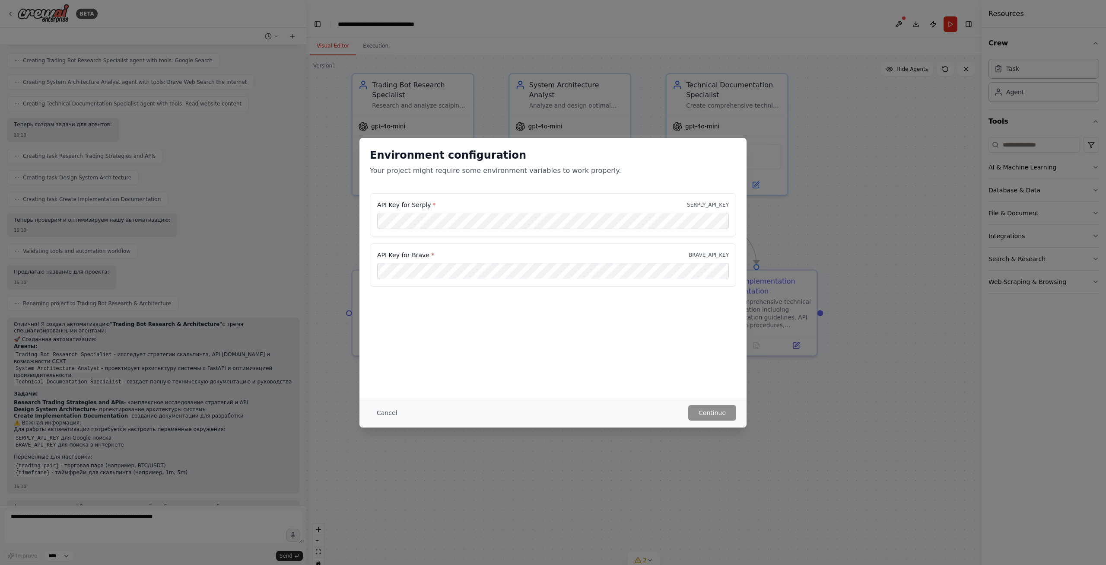
drag, startPoint x: 474, startPoint y: 153, endPoint x: 488, endPoint y: 151, distance: 14.8
click at [474, 153] on h2 "Environment configuration" at bounding box center [553, 155] width 367 height 14
click at [899, 16] on div "Environment configuration Your project might require some environment variables…" at bounding box center [553, 282] width 1106 height 565
click at [686, 439] on div "Environment configuration Your project might require some environment variables…" at bounding box center [553, 282] width 1106 height 565
click at [378, 414] on button "Cancel" at bounding box center [387, 413] width 34 height 16
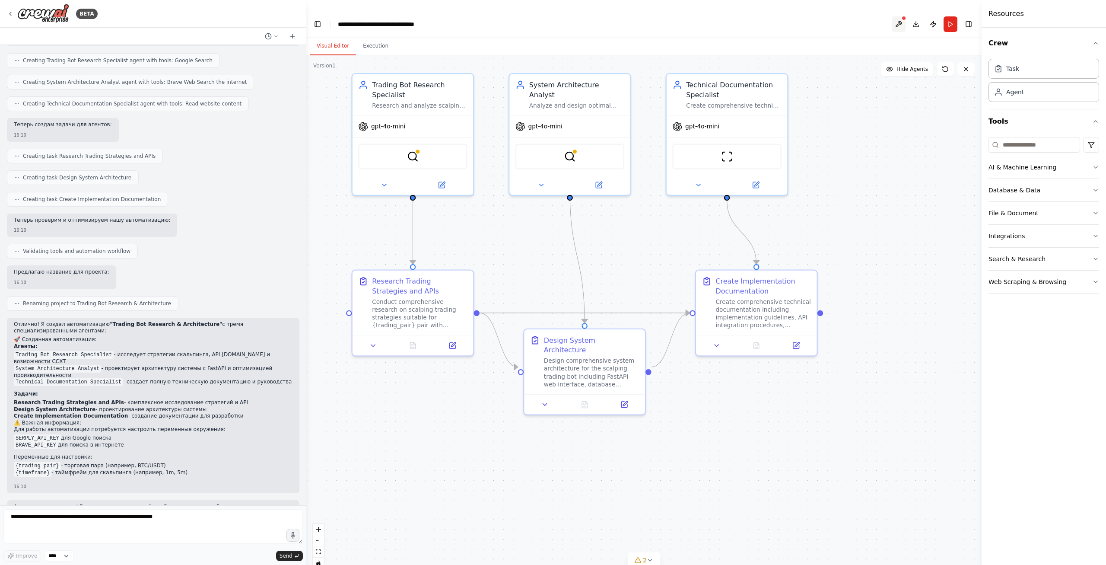
click at [892, 16] on button at bounding box center [899, 24] width 14 height 16
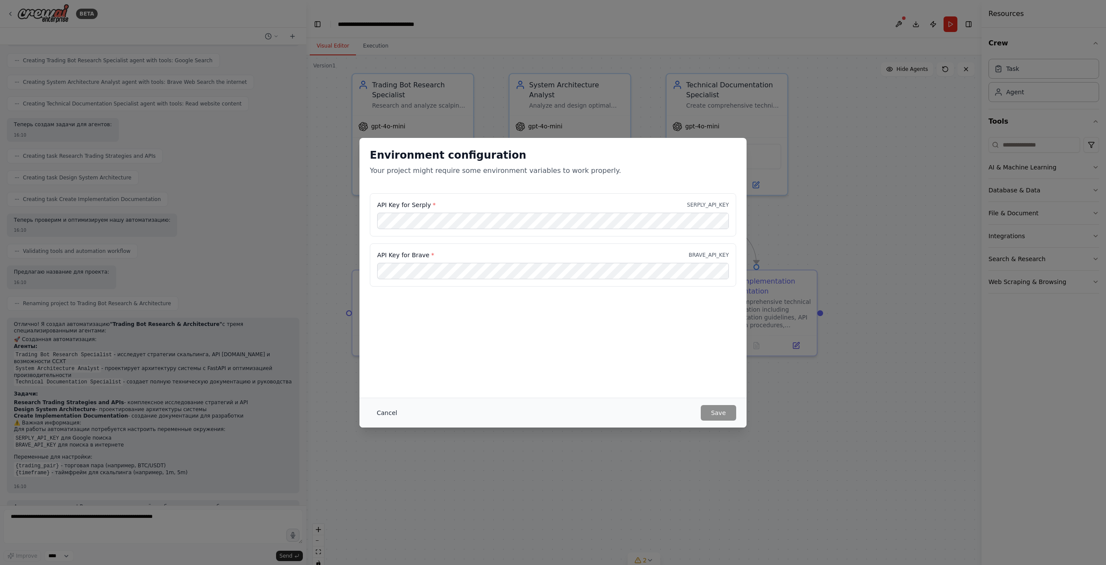
click at [377, 411] on button "Cancel" at bounding box center [387, 413] width 34 height 16
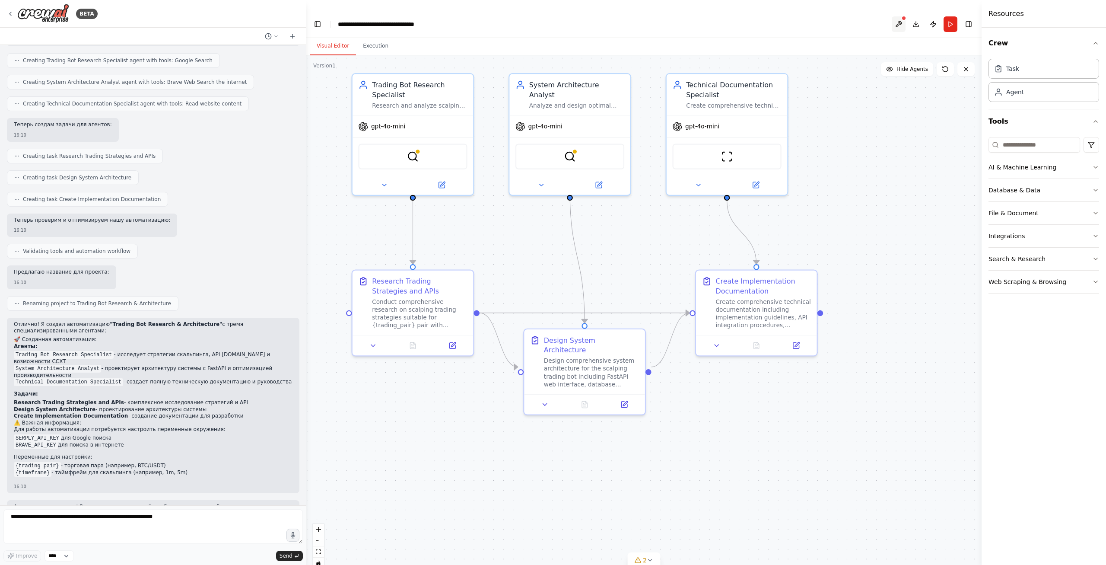
click at [893, 16] on button at bounding box center [899, 24] width 14 height 16
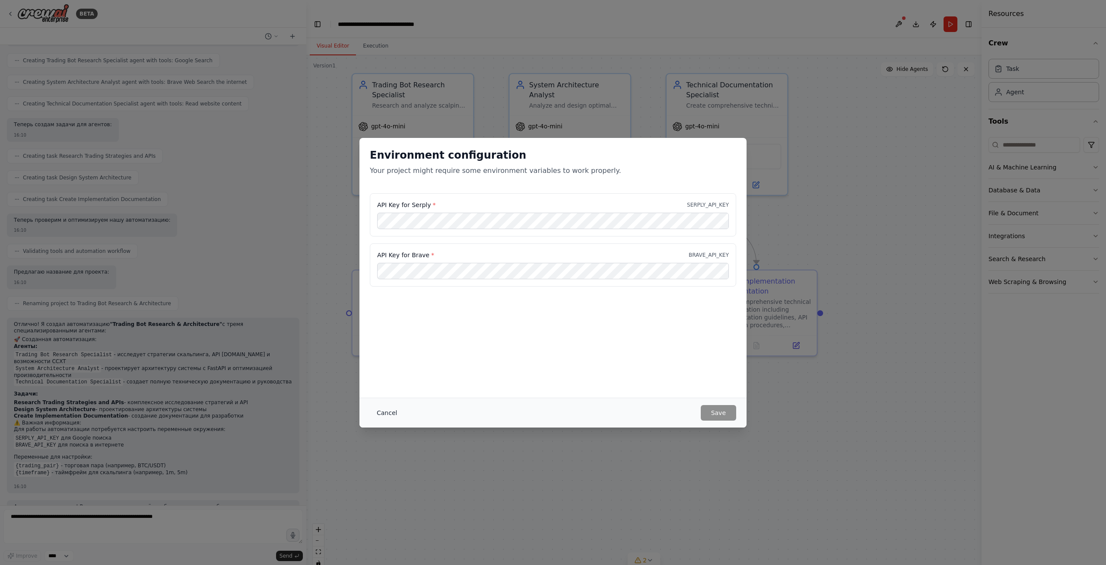
click at [384, 408] on button "Cancel" at bounding box center [387, 413] width 34 height 16
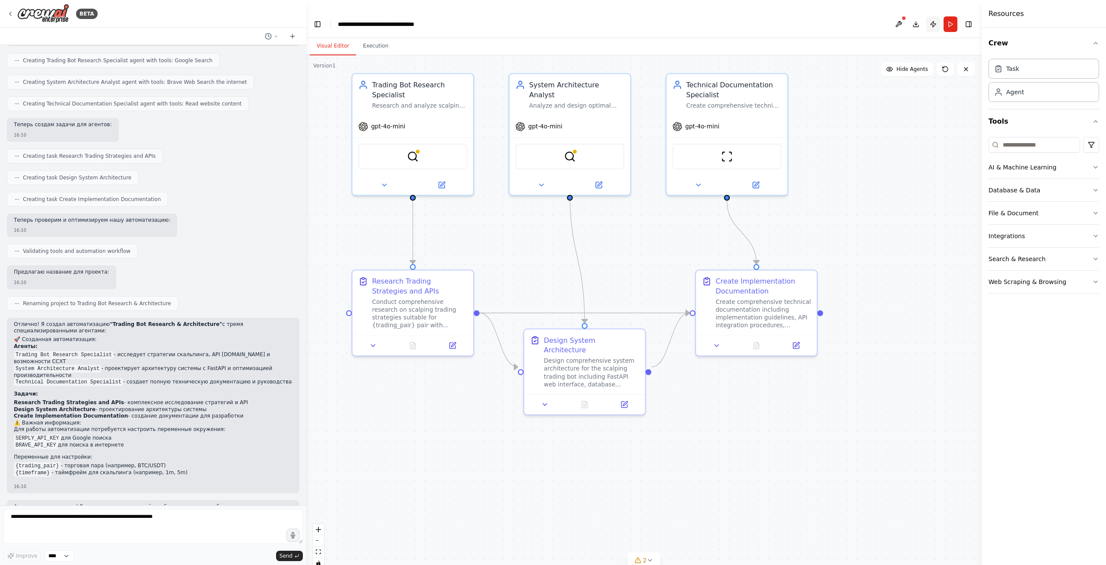
click at [933, 16] on button "Publish" at bounding box center [934, 24] width 14 height 16
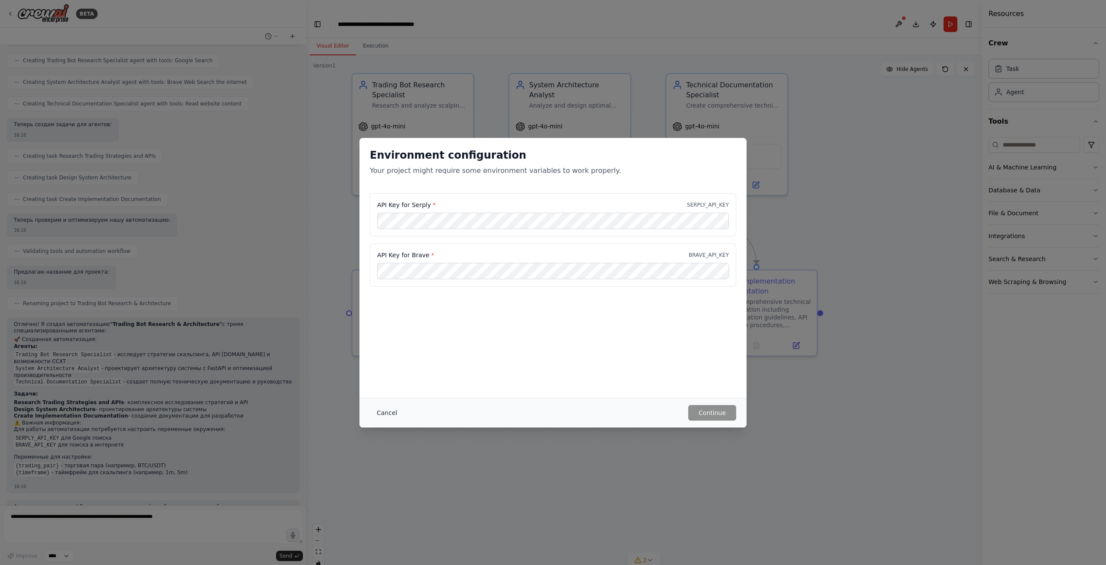
click at [388, 408] on button "Cancel" at bounding box center [387, 413] width 34 height 16
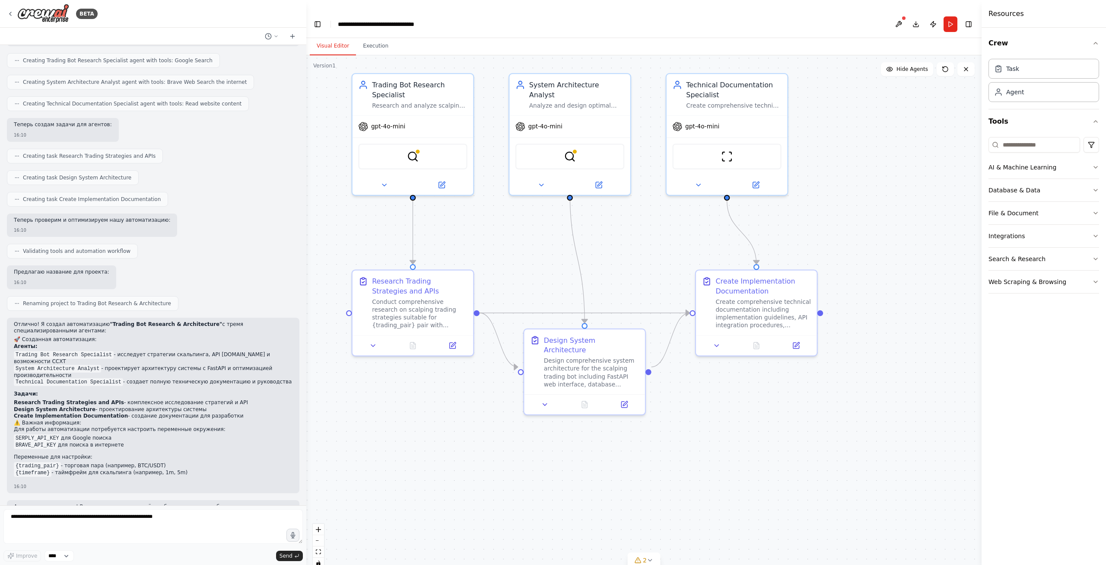
click at [886, 207] on div ".deletable-edge-delete-btn { width: 20px; height: 20px; border: 0px solid #ffff…" at bounding box center [644, 315] width 676 height 520
click at [45, 550] on select "****" at bounding box center [59, 555] width 29 height 11
click at [150, 543] on textarea at bounding box center [153, 526] width 300 height 35
click at [465, 497] on div ".deletable-edge-delete-btn { width: 20px; height: 20px; border: 0px solid #ffff…" at bounding box center [644, 315] width 676 height 520
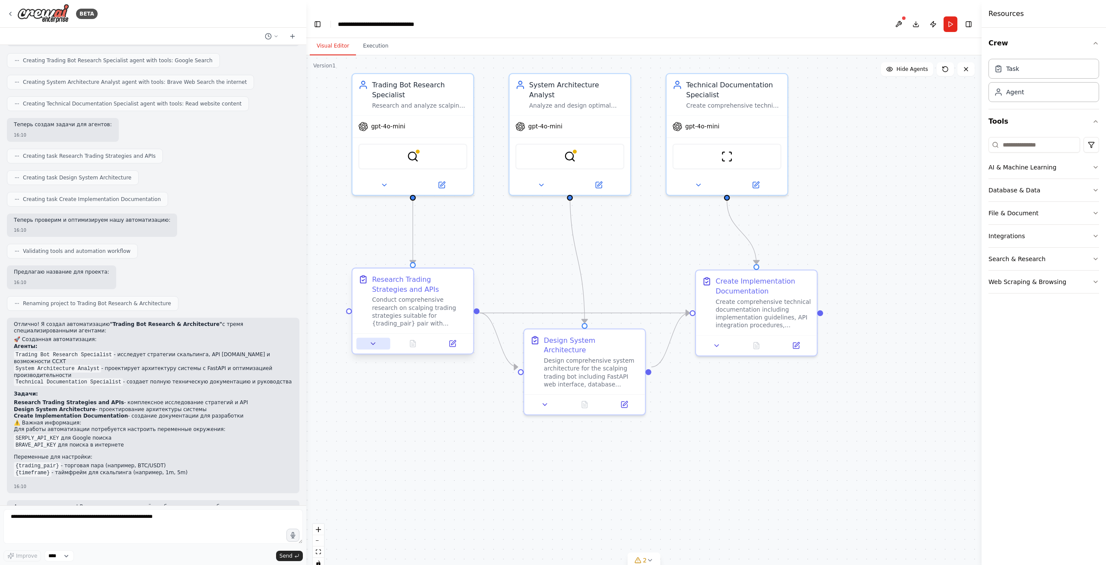
click at [371, 340] on icon at bounding box center [374, 344] width 8 height 8
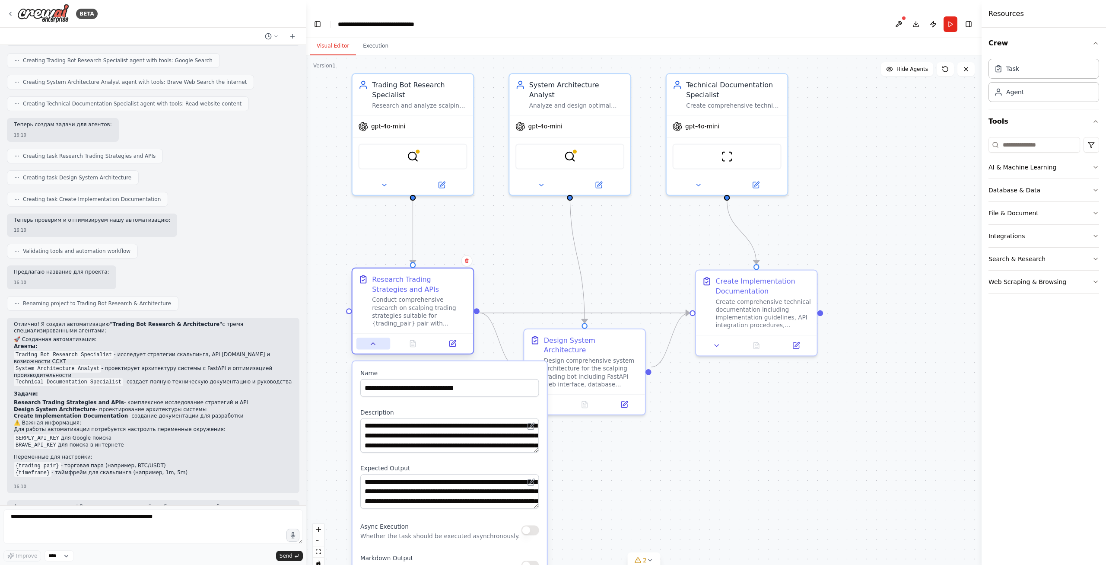
click at [373, 340] on icon at bounding box center [374, 344] width 8 height 8
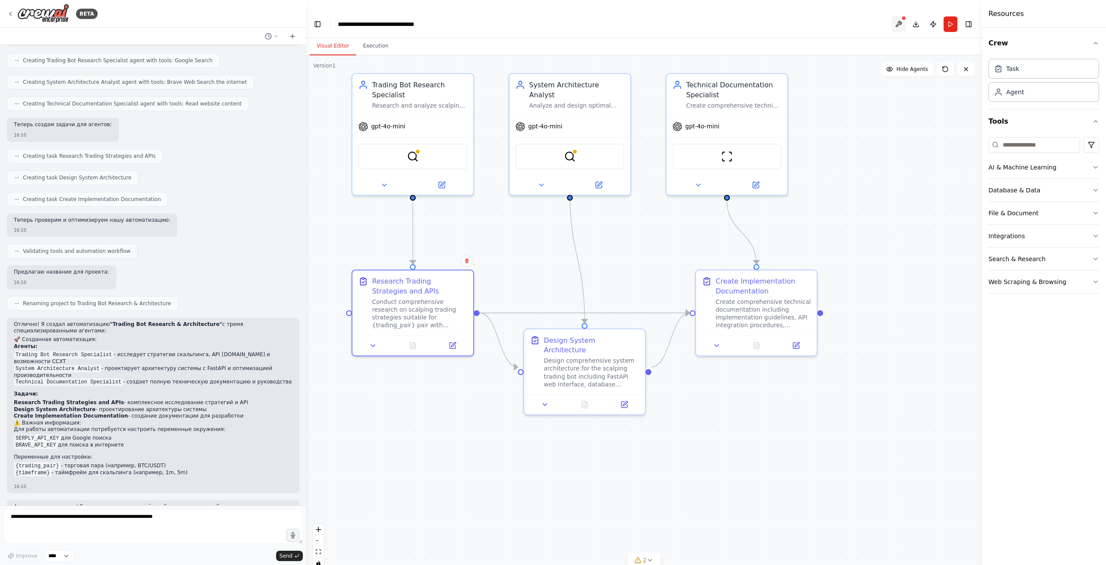
click at [898, 16] on button at bounding box center [899, 24] width 14 height 16
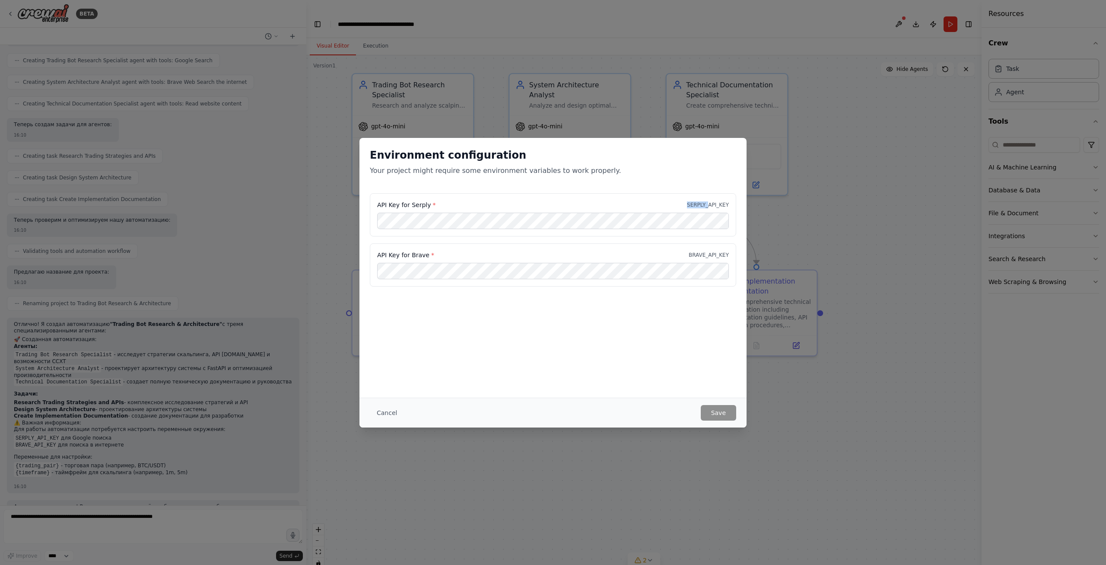
drag, startPoint x: 693, startPoint y: 203, endPoint x: 710, endPoint y: 206, distance: 17.5
click at [710, 206] on p "SERPLY_API_KEY" at bounding box center [708, 204] width 42 height 7
click at [702, 255] on p "BRAVE_API_KEY" at bounding box center [709, 255] width 40 height 7
click at [701, 255] on p "BRAVE_API_KEY" at bounding box center [709, 255] width 40 height 7
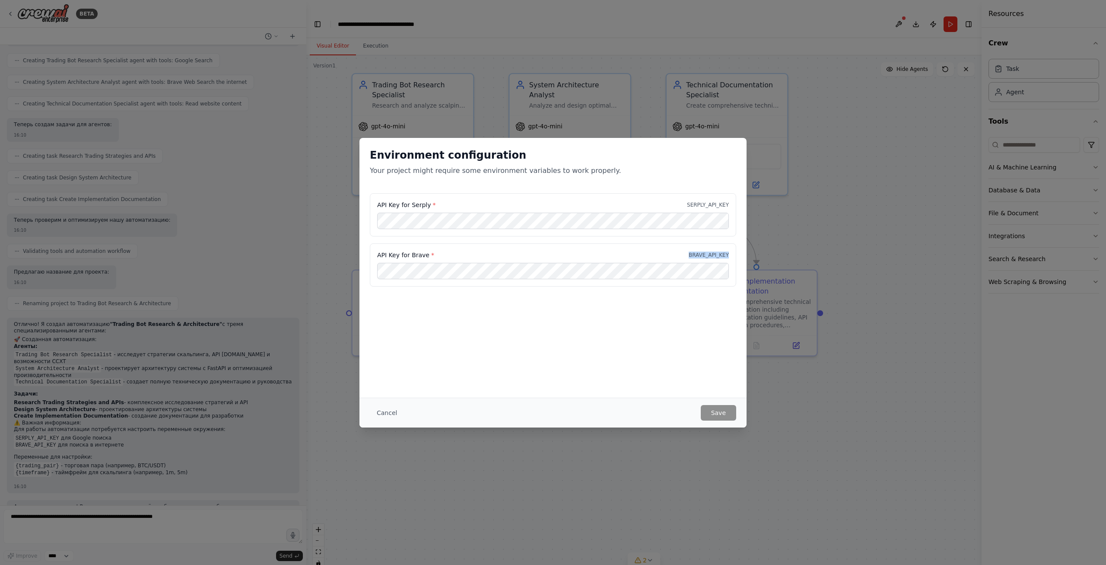
click at [701, 255] on p "BRAVE_API_KEY" at bounding box center [709, 255] width 40 height 7
click at [705, 257] on p "BRAVE_API_KEY" at bounding box center [709, 255] width 40 height 7
drag, startPoint x: 709, startPoint y: 256, endPoint x: 693, endPoint y: 256, distance: 16.0
click at [693, 256] on div "API Key for Brave * BRAVE_API_KEY" at bounding box center [553, 255] width 352 height 9
click at [389, 411] on button "Cancel" at bounding box center [387, 413] width 34 height 16
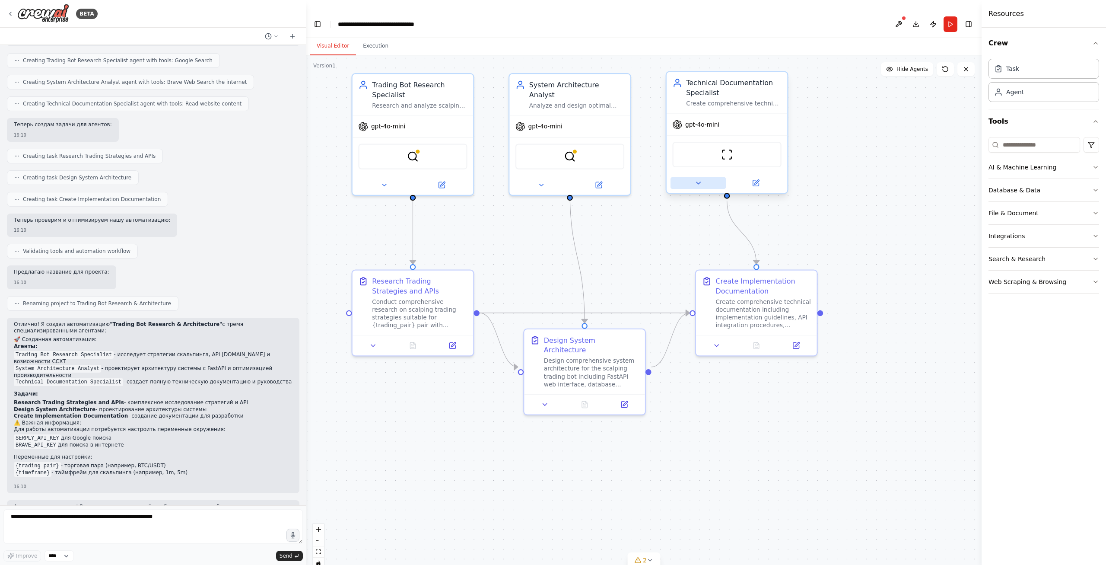
click at [697, 182] on icon at bounding box center [699, 183] width 4 height 2
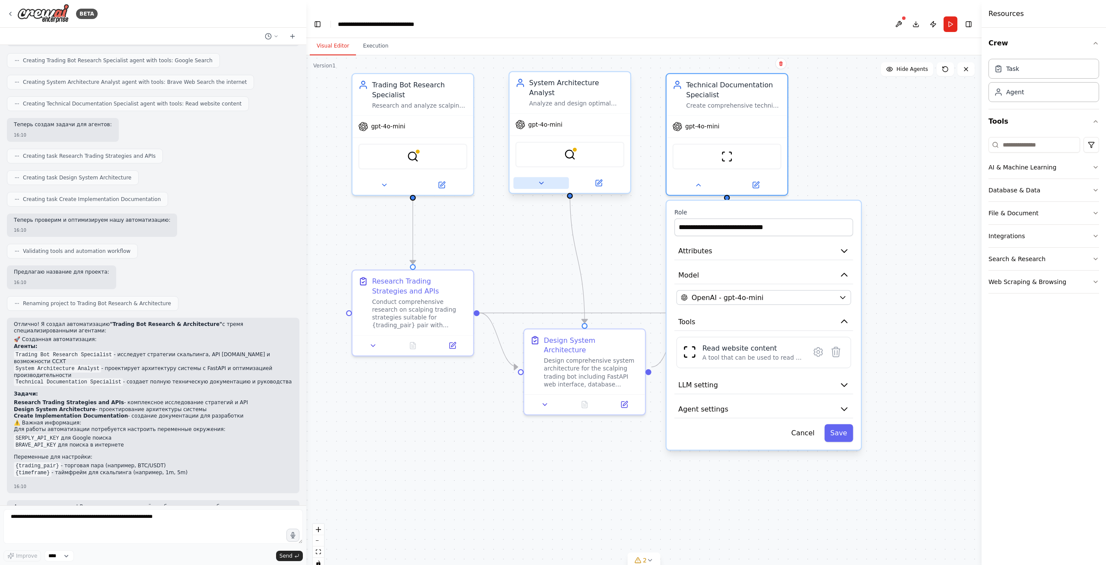
click at [539, 179] on icon at bounding box center [542, 183] width 8 height 8
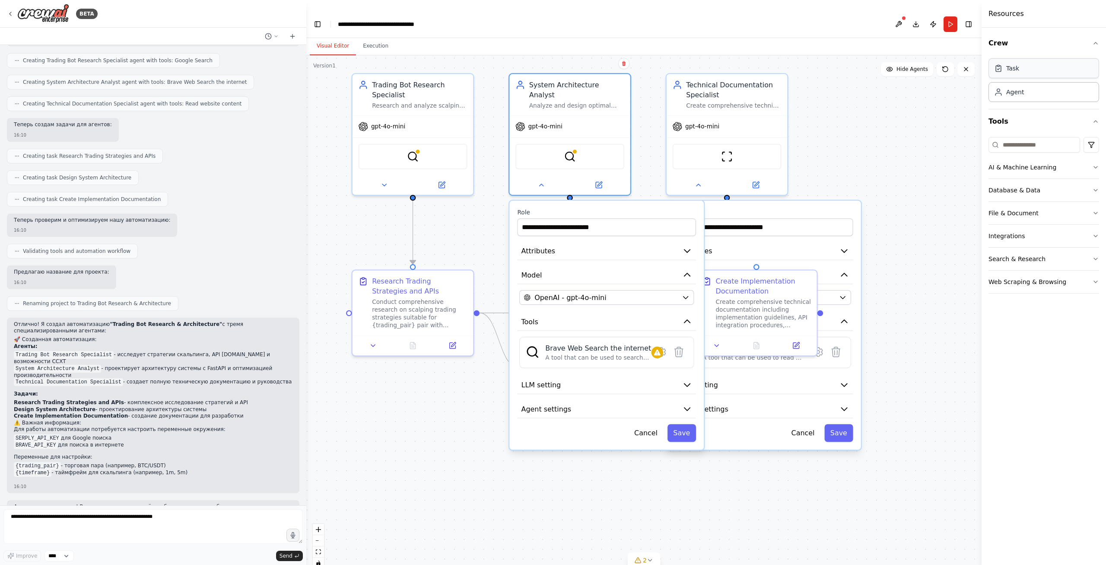
click at [1048, 65] on div "Task" at bounding box center [1044, 68] width 111 height 20
click at [615, 493] on div ".deletable-edge-delete-btn { width: 20px; height: 20px; border: 0px solid #ffff…" at bounding box center [644, 315] width 676 height 520
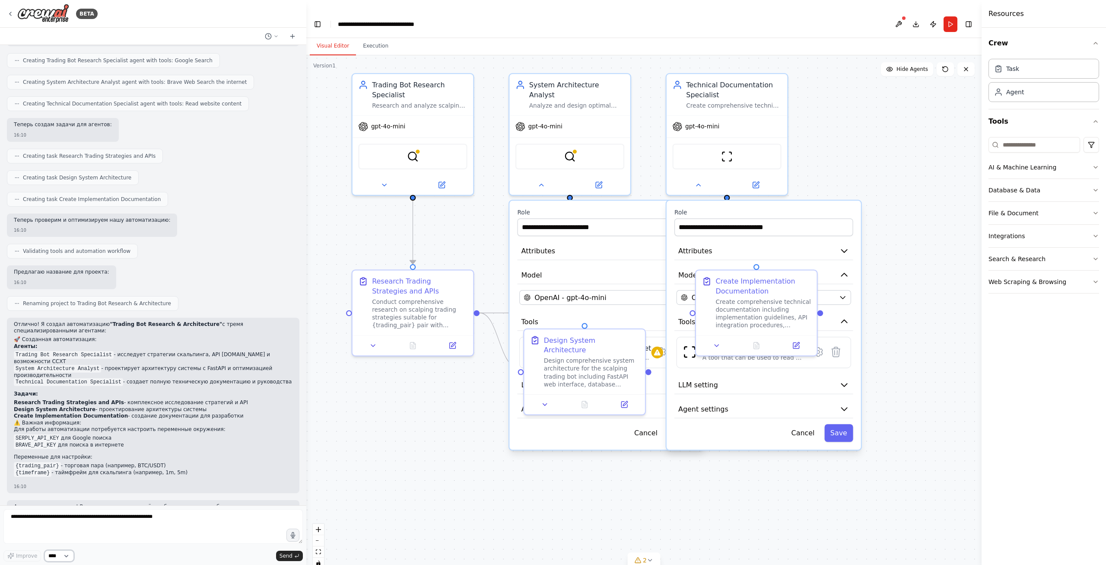
click at [45, 550] on select "****" at bounding box center [59, 555] width 29 height 11
click at [66, 555] on select "****" at bounding box center [59, 555] width 29 height 11
click at [272, 36] on button at bounding box center [271, 36] width 21 height 10
click at [273, 36] on div at bounding box center [153, 282] width 306 height 565
click at [1020, 96] on div "Agent" at bounding box center [1044, 92] width 111 height 20
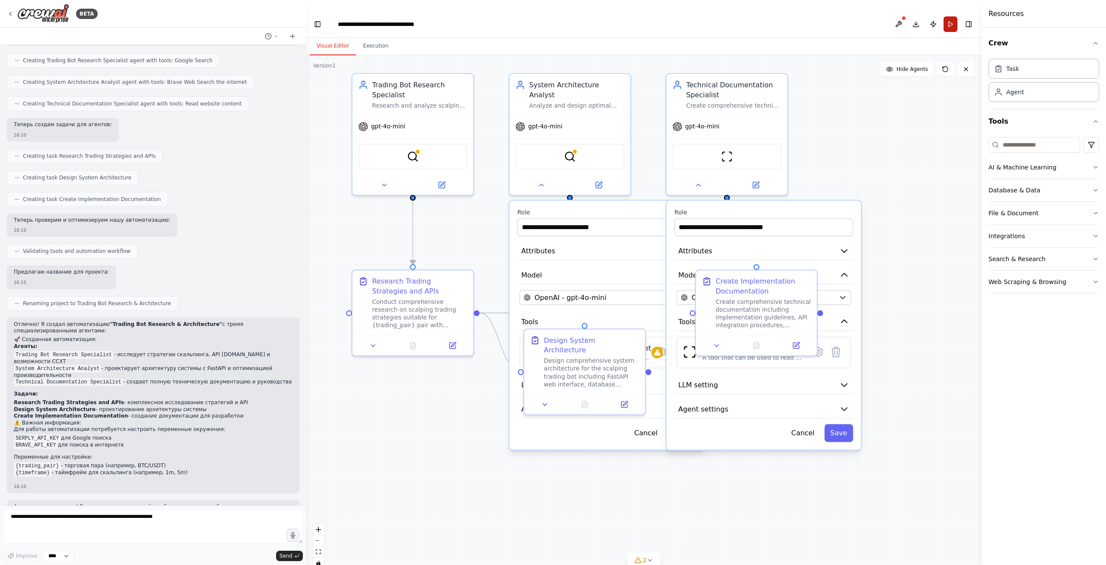
click at [953, 17] on button "Run" at bounding box center [951, 24] width 14 height 16
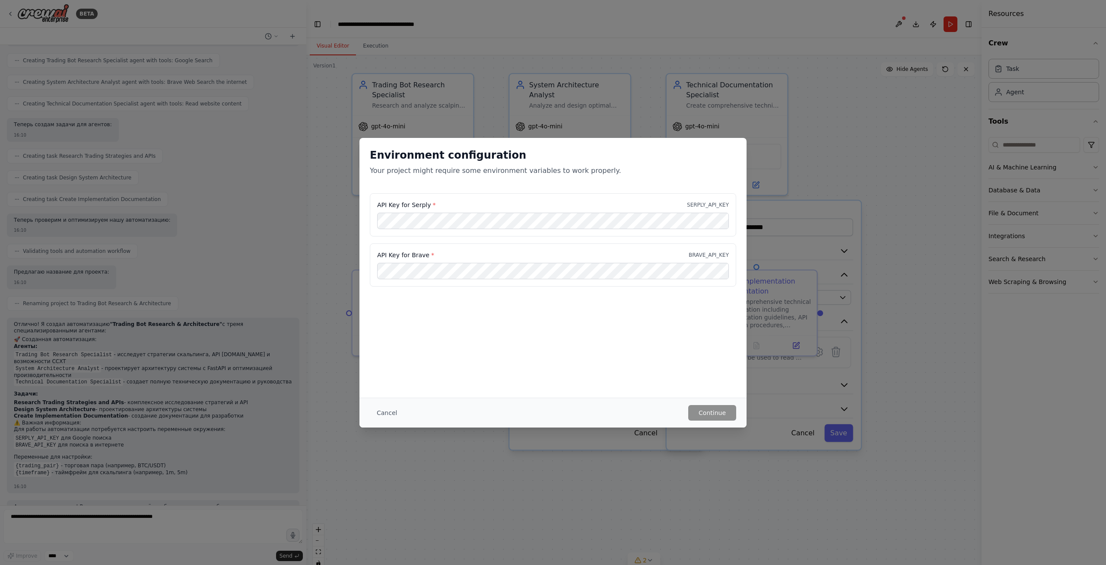
click at [473, 173] on p "Your project might require some environment variables to work properly." at bounding box center [553, 171] width 367 height 10
click at [451, 201] on div "API Key for Serply * SERPLY_API_KEY" at bounding box center [553, 205] width 352 height 9
drag, startPoint x: 385, startPoint y: 207, endPoint x: 412, endPoint y: 207, distance: 26.8
click at [412, 207] on label "API Key for Serply *" at bounding box center [406, 205] width 58 height 9
click at [701, 202] on p "SERPLY_API_KEY" at bounding box center [708, 204] width 42 height 7
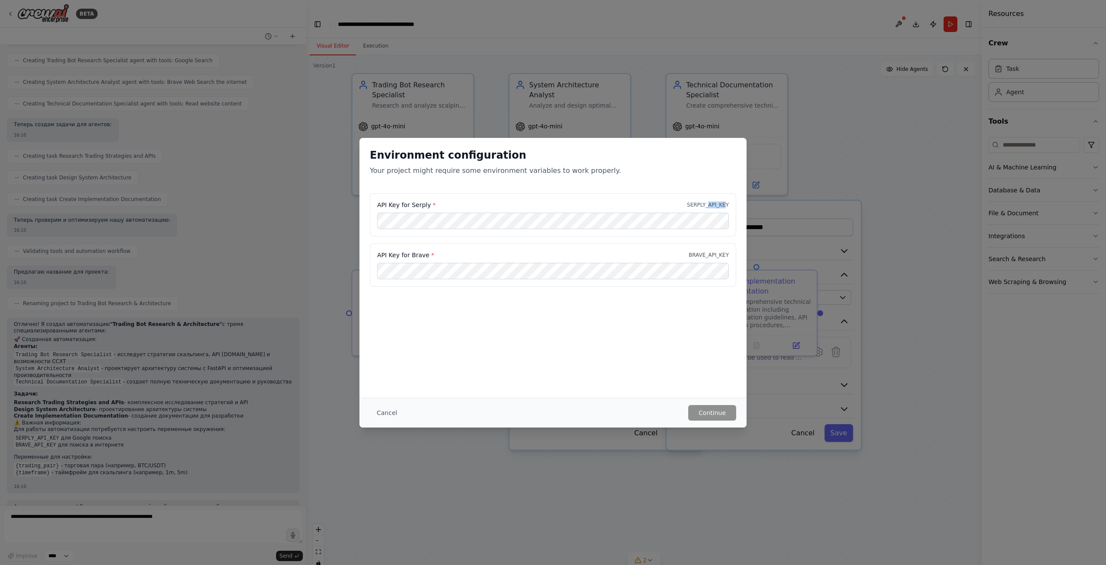
drag, startPoint x: 711, startPoint y: 204, endPoint x: 727, endPoint y: 205, distance: 16.5
click at [727, 205] on p "SERPLY_API_KEY" at bounding box center [708, 204] width 42 height 7
drag, startPoint x: 728, startPoint y: 206, endPoint x: 698, endPoint y: 208, distance: 29.9
click at [698, 208] on div "API Key for Serply * SERPLY_API_KEY" at bounding box center [553, 205] width 352 height 9
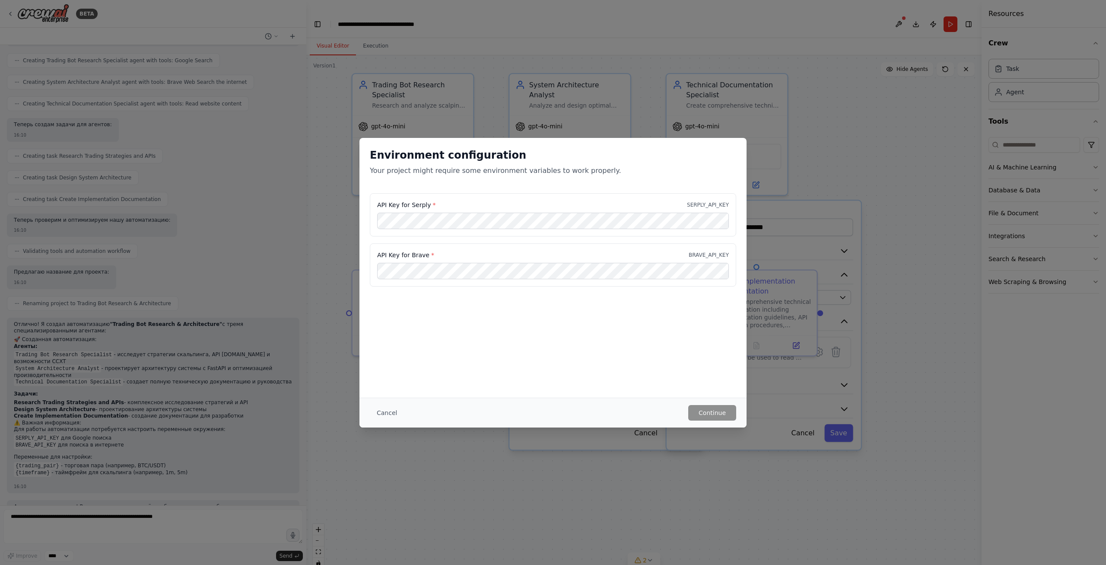
click at [662, 210] on div "API Key for Serply * SERPLY_API_KEY" at bounding box center [553, 214] width 367 height 43
drag, startPoint x: 697, startPoint y: 205, endPoint x: 727, endPoint y: 204, distance: 29.8
click at [727, 204] on p "SERPLY_API_KEY" at bounding box center [708, 204] width 42 height 7
